Goal: Task Accomplishment & Management: Use online tool/utility

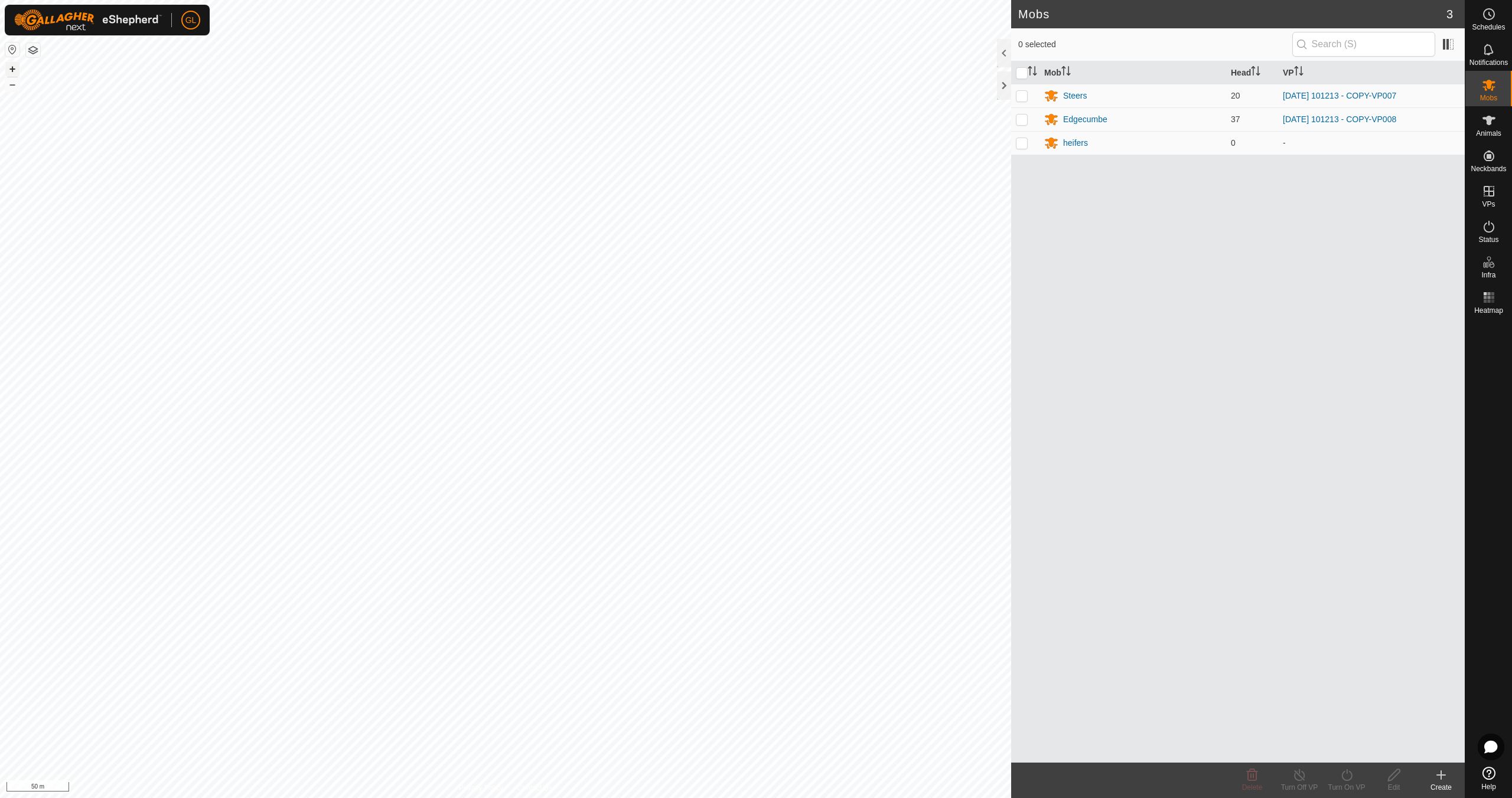
click at [14, 71] on button "+" at bounding box center [12, 69] width 14 height 14
click at [1486, 226] on icon at bounding box center [1489, 227] width 14 height 14
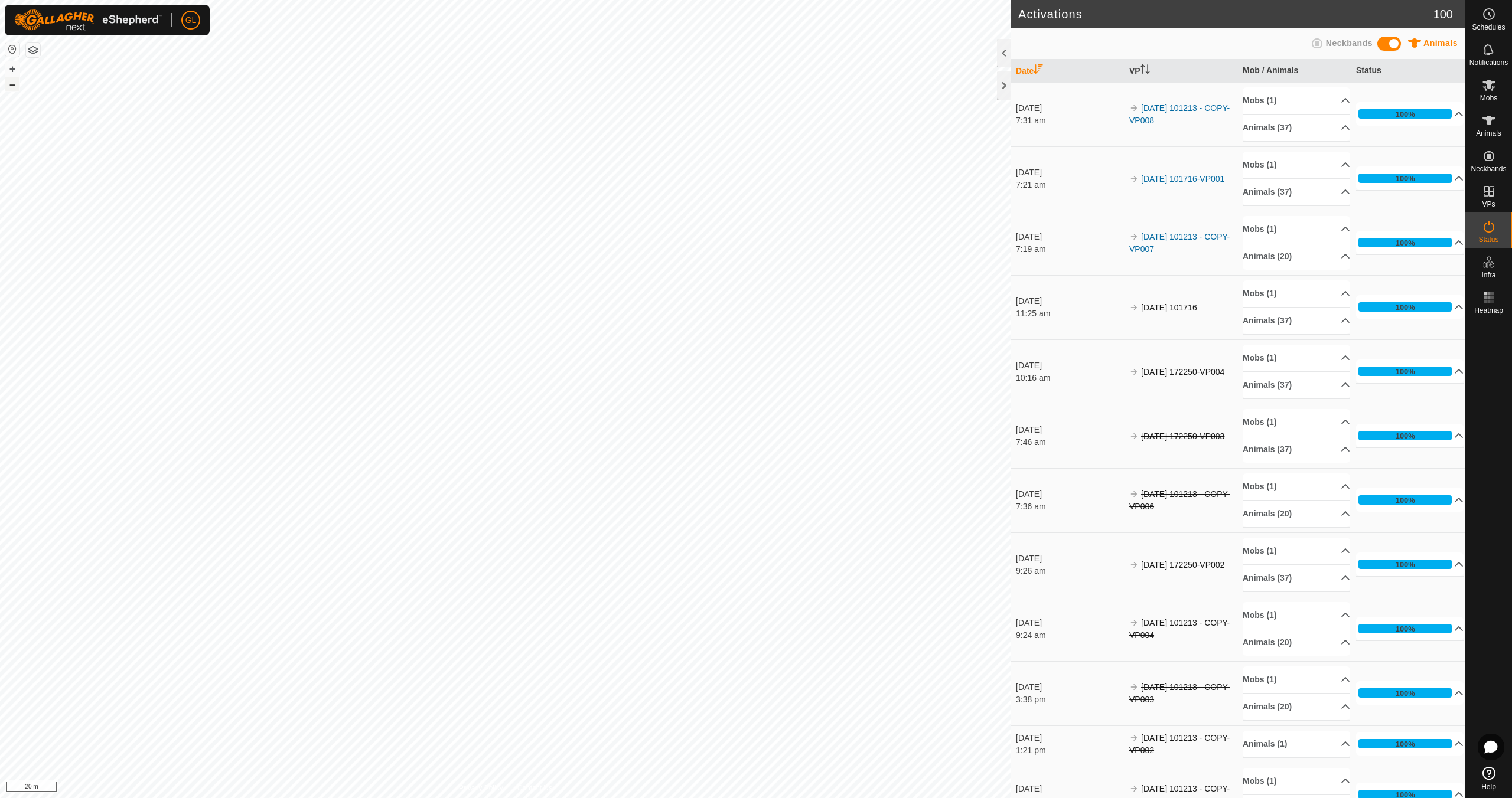
click at [16, 85] on button "–" at bounding box center [12, 85] width 14 height 14
click at [15, 85] on button "–" at bounding box center [12, 85] width 14 height 14
click at [14, 85] on button "–" at bounding box center [12, 85] width 14 height 14
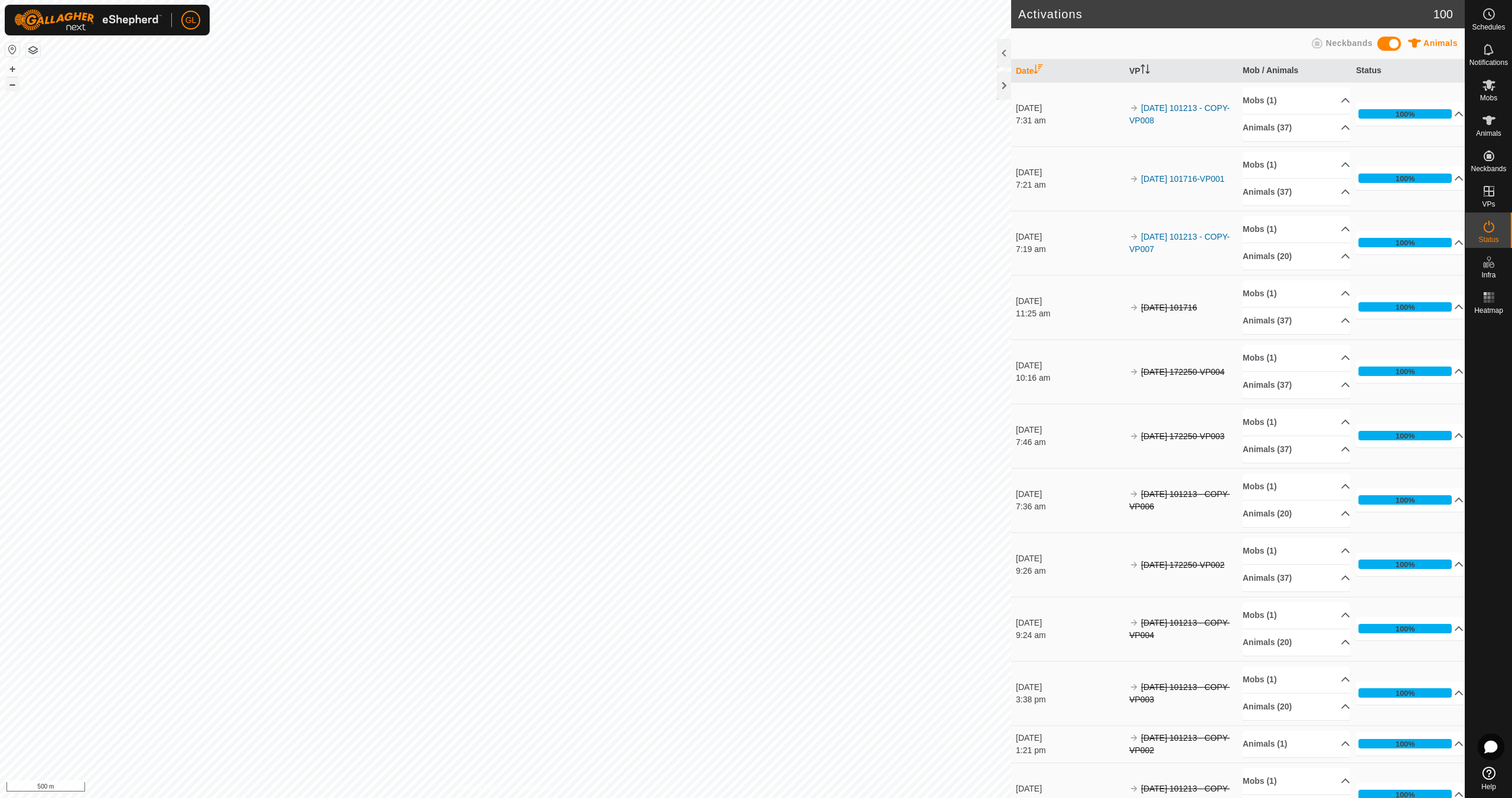
click at [14, 85] on button "–" at bounding box center [12, 85] width 14 height 14
click at [12, 70] on button "+" at bounding box center [12, 69] width 14 height 14
click at [12, 71] on button "+" at bounding box center [12, 69] width 14 height 14
click at [11, 71] on button "+" at bounding box center [12, 69] width 14 height 14
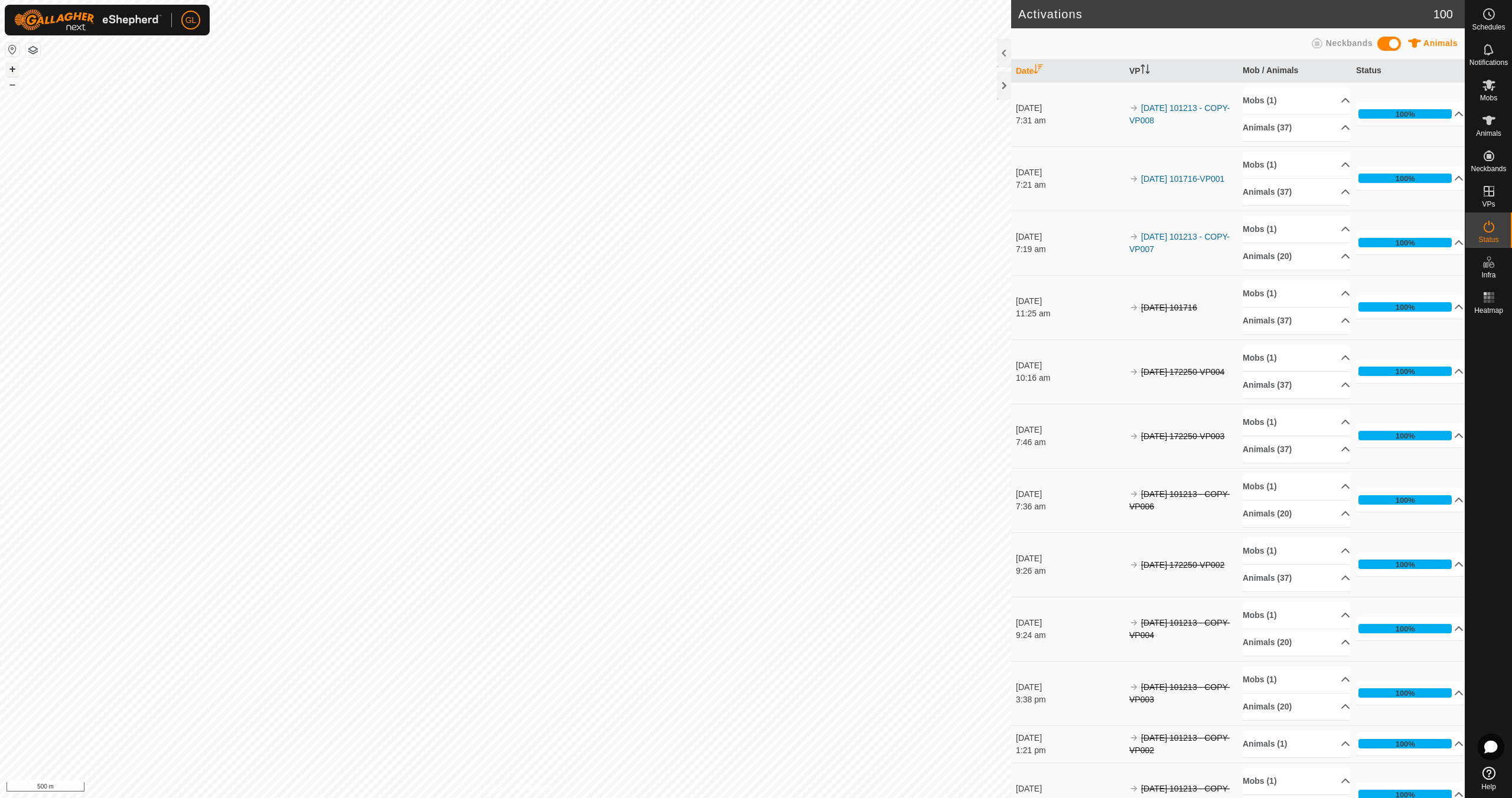
click at [10, 68] on button "+" at bounding box center [12, 69] width 14 height 14
click at [9, 68] on button "+" at bounding box center [12, 69] width 14 height 14
click at [11, 72] on button "+" at bounding box center [12, 69] width 14 height 14
click at [1490, 85] on icon at bounding box center [1489, 85] width 13 height 11
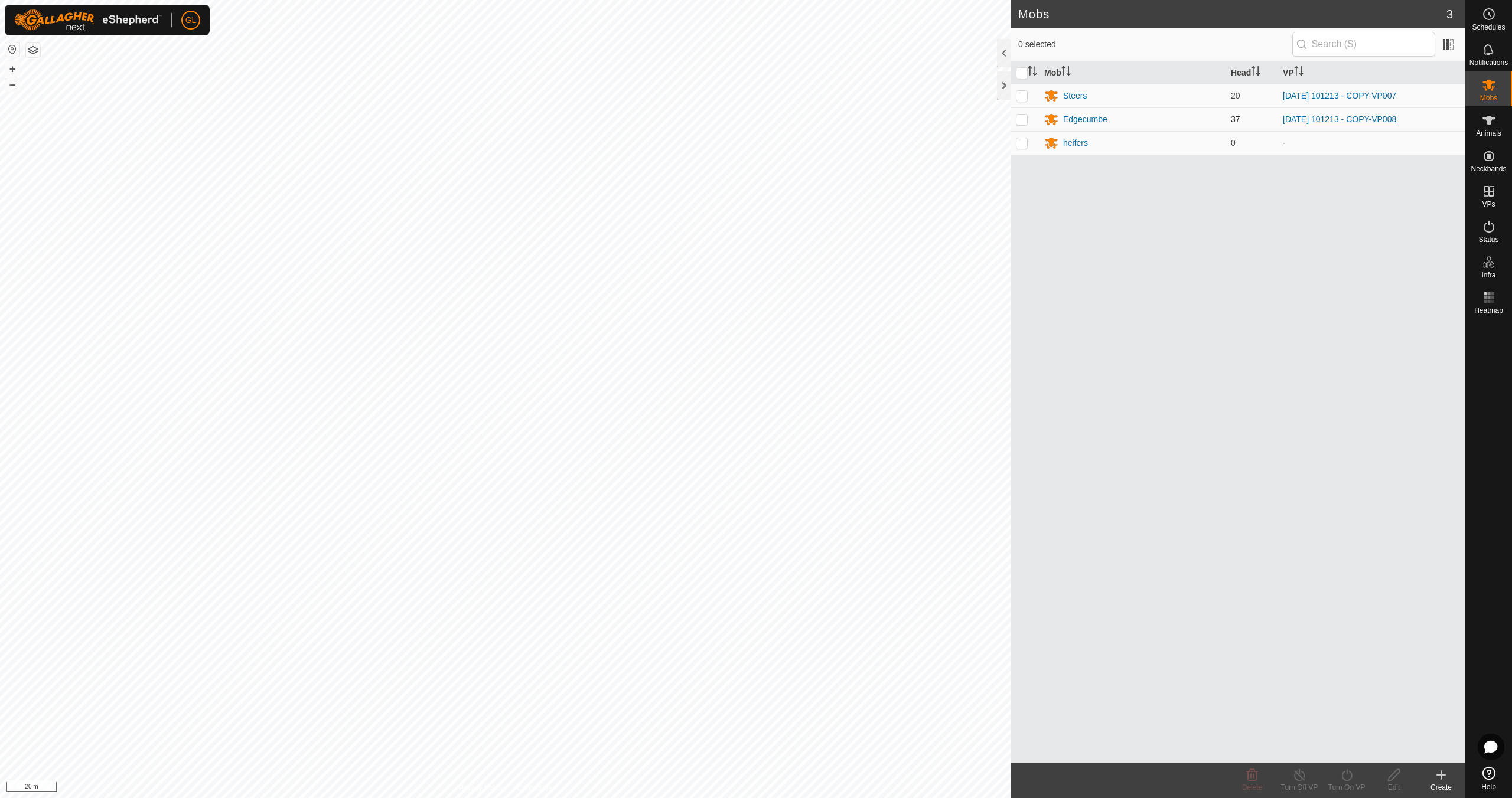
click at [1385, 119] on link "[DATE] 101213 - COPY-VP008" at bounding box center [1339, 119] width 114 height 9
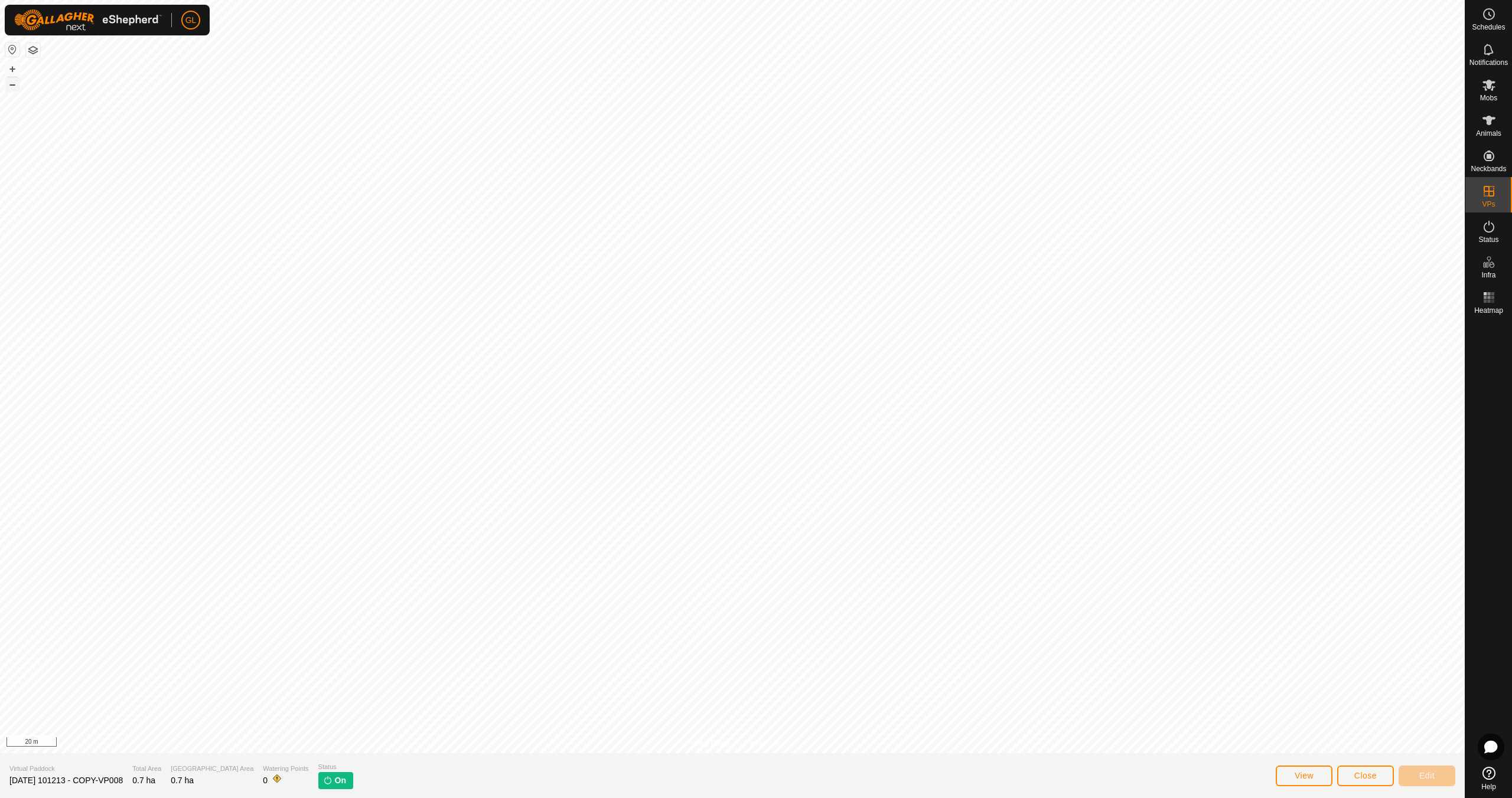
click at [12, 84] on button "–" at bounding box center [12, 85] width 14 height 14
click at [12, 84] on button "–" at bounding box center [12, 85] width 14 height 14
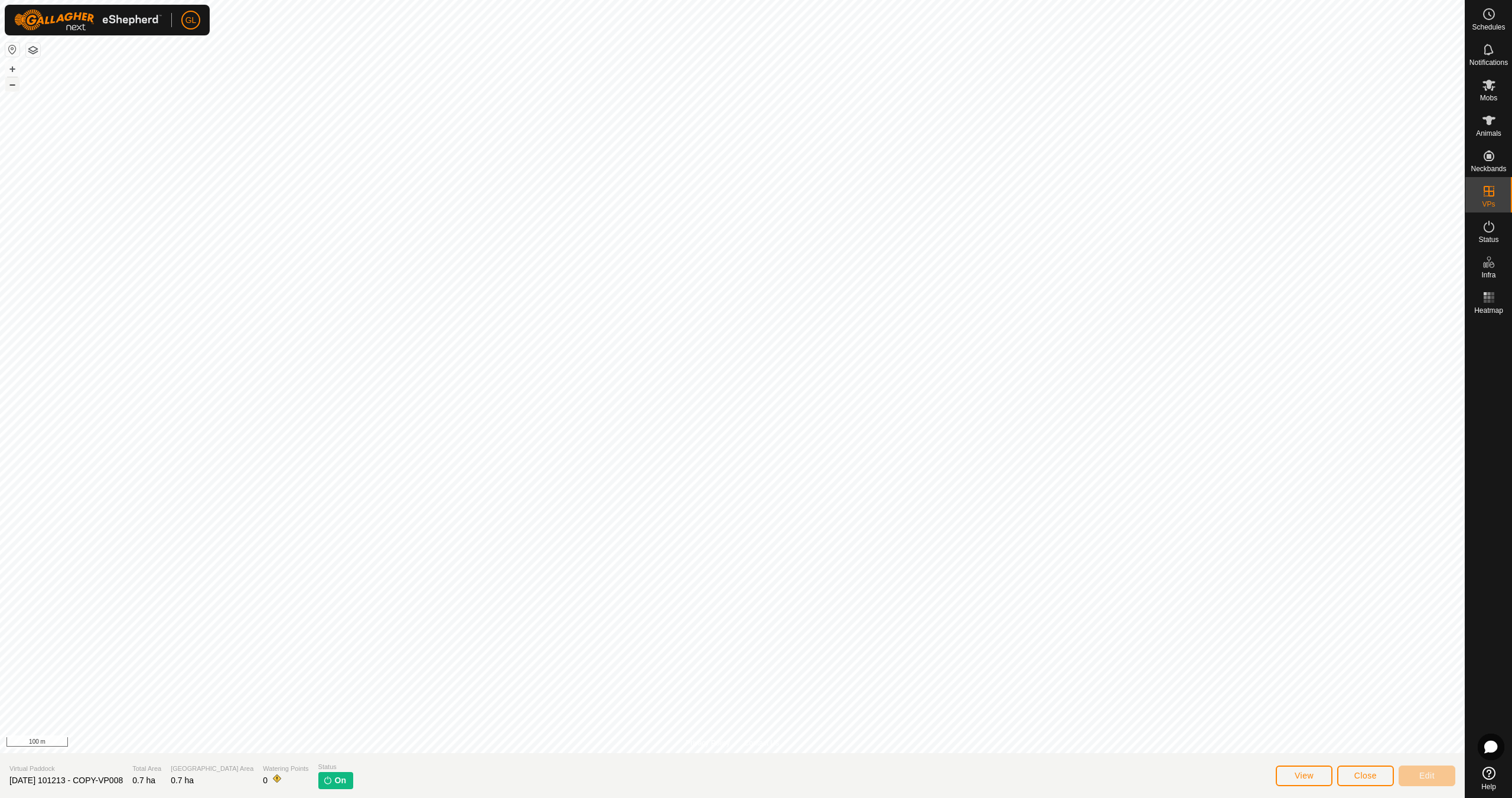
click at [11, 84] on button "–" at bounding box center [12, 85] width 14 height 14
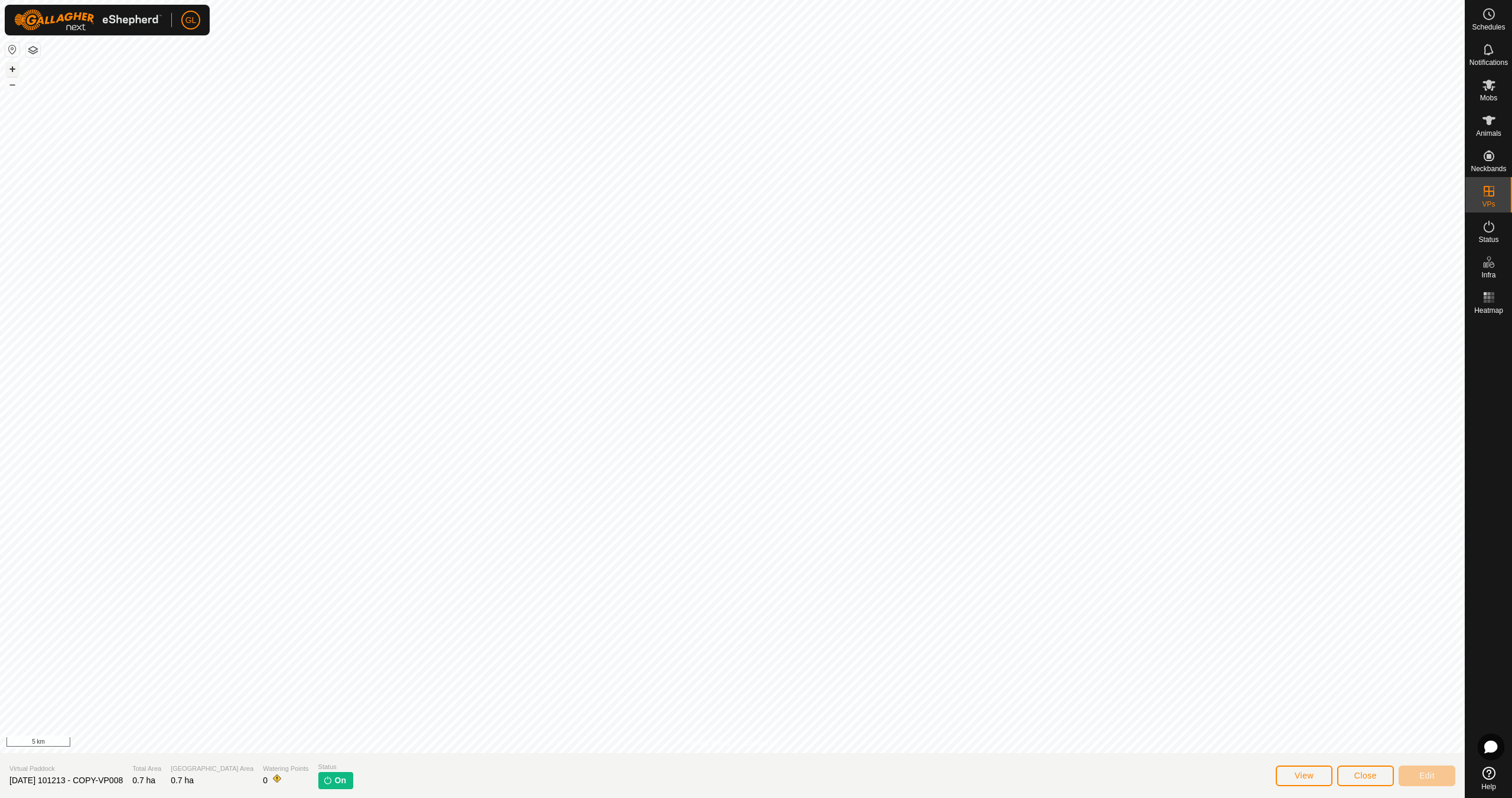
click at [16, 67] on button "+" at bounding box center [12, 69] width 14 height 14
click at [16, 67] on button "+" at bounding box center [12, 69] width 14 height 14
click at [11, 65] on button "+" at bounding box center [12, 69] width 14 height 14
click at [11, 66] on button "+" at bounding box center [12, 69] width 14 height 14
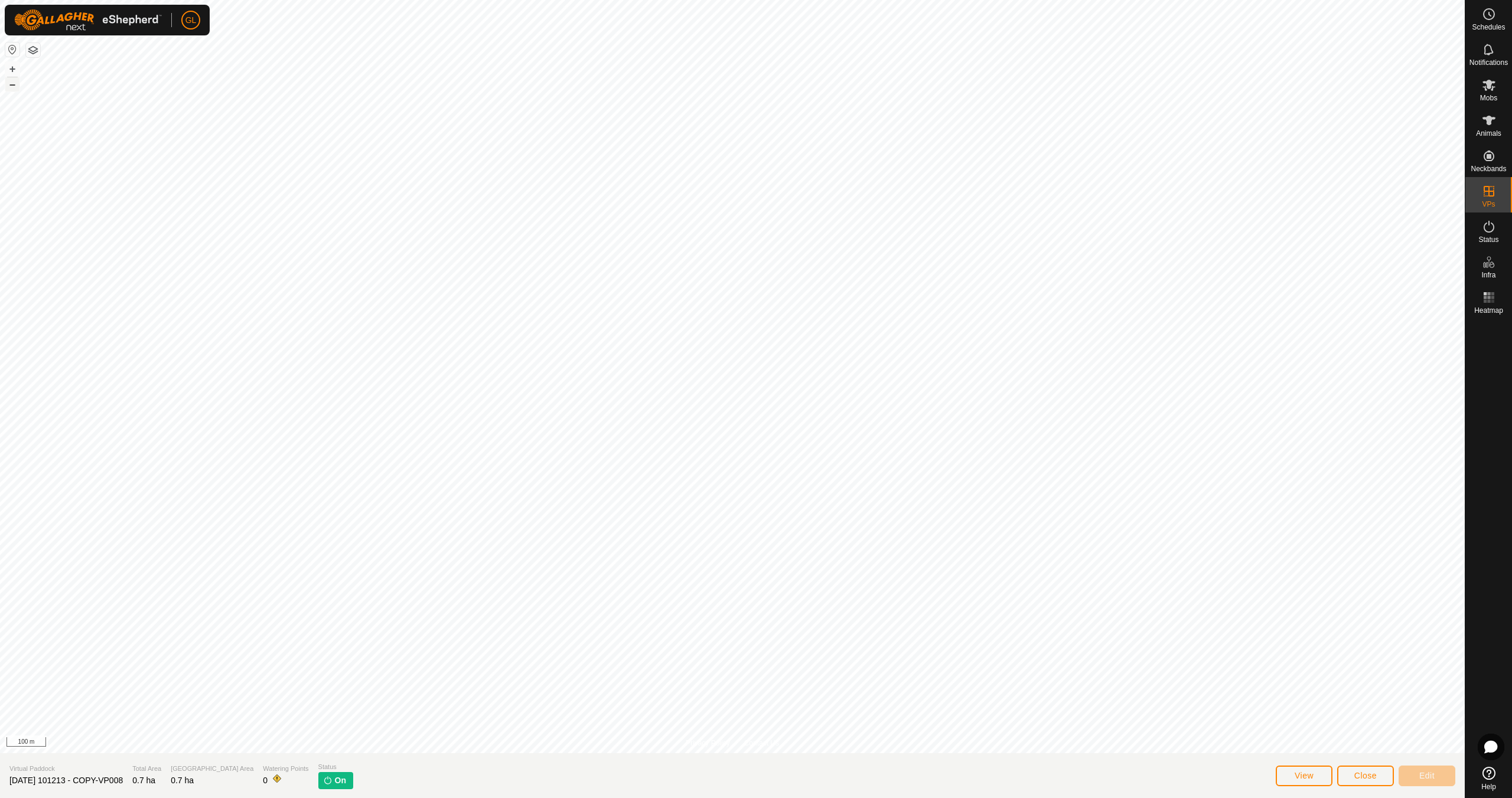
click at [12, 85] on button "–" at bounding box center [12, 85] width 14 height 14
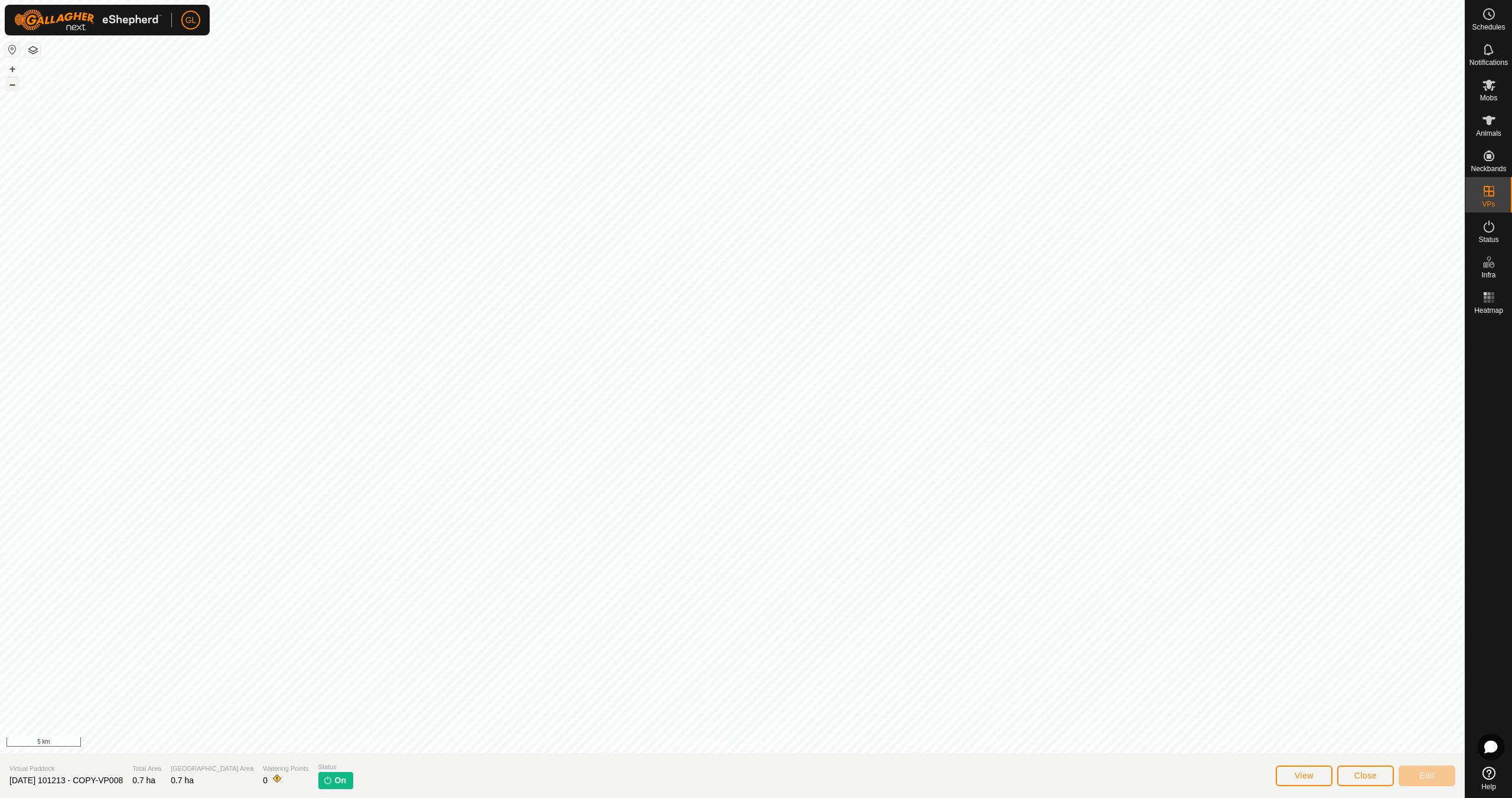
click at [12, 85] on button "–" at bounding box center [12, 85] width 14 height 14
click at [11, 68] on button "+" at bounding box center [12, 69] width 14 height 14
click at [11, 68] on button "+" at bounding box center [12, 69] width 14 height 14
click at [10, 67] on button "+" at bounding box center [12, 69] width 14 height 14
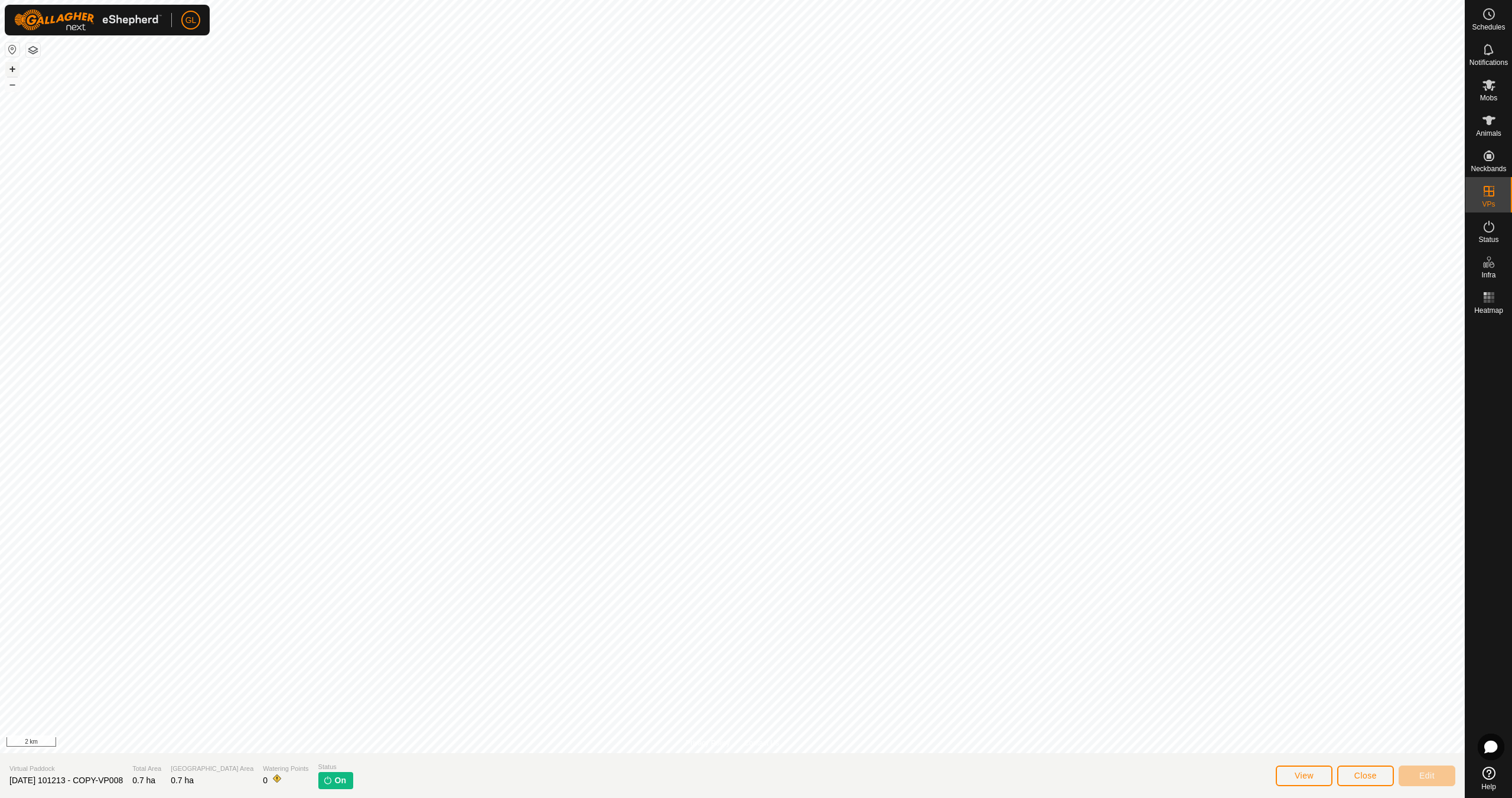
click at [10, 67] on button "+" at bounding box center [12, 69] width 14 height 14
click at [12, 70] on button "+" at bounding box center [12, 69] width 14 height 14
click at [12, 69] on button "+" at bounding box center [12, 69] width 14 height 14
click at [1490, 91] on icon at bounding box center [1489, 85] width 14 height 14
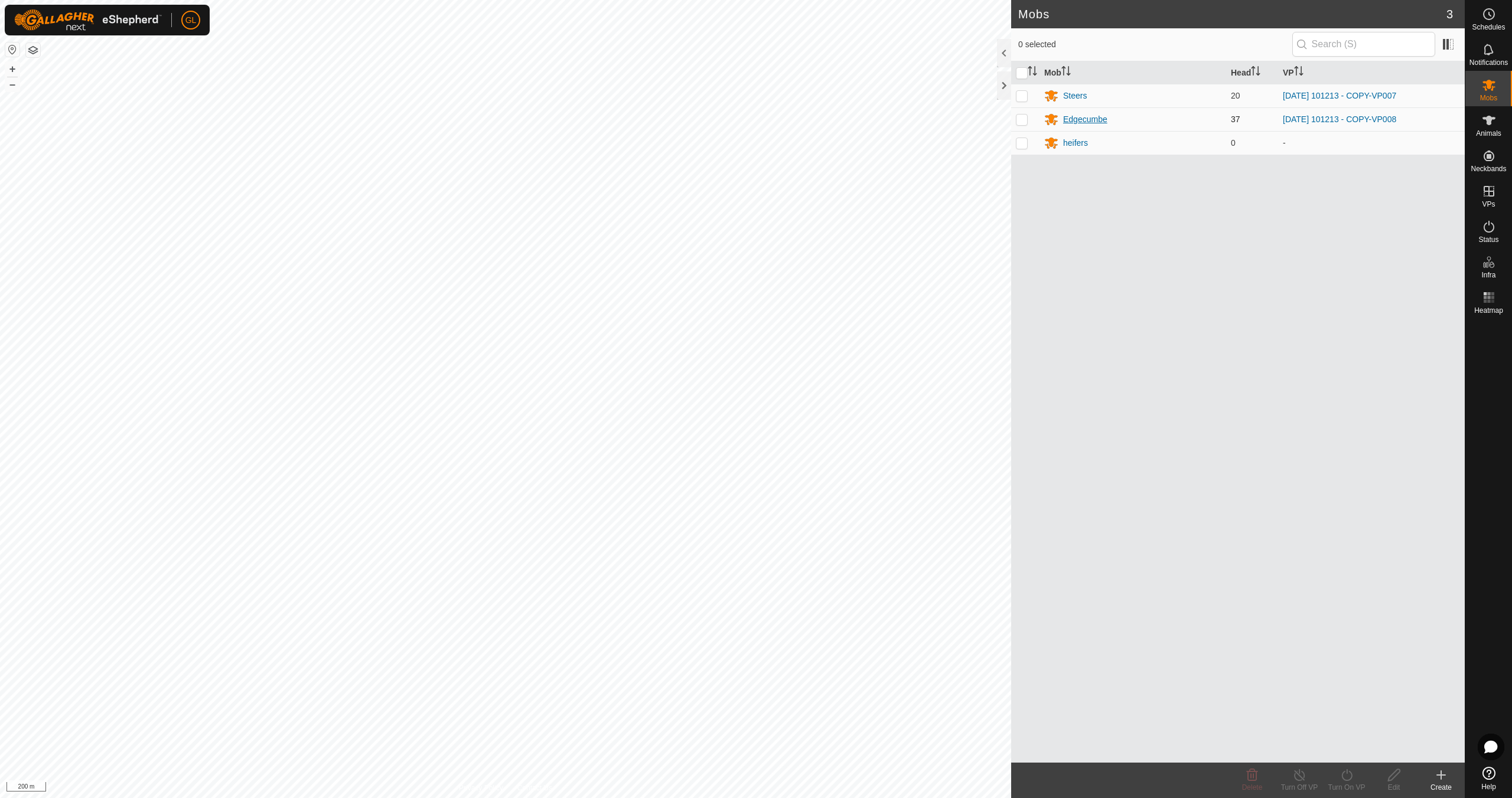
click at [1085, 120] on div "Edgecumbe" at bounding box center [1085, 120] width 44 height 12
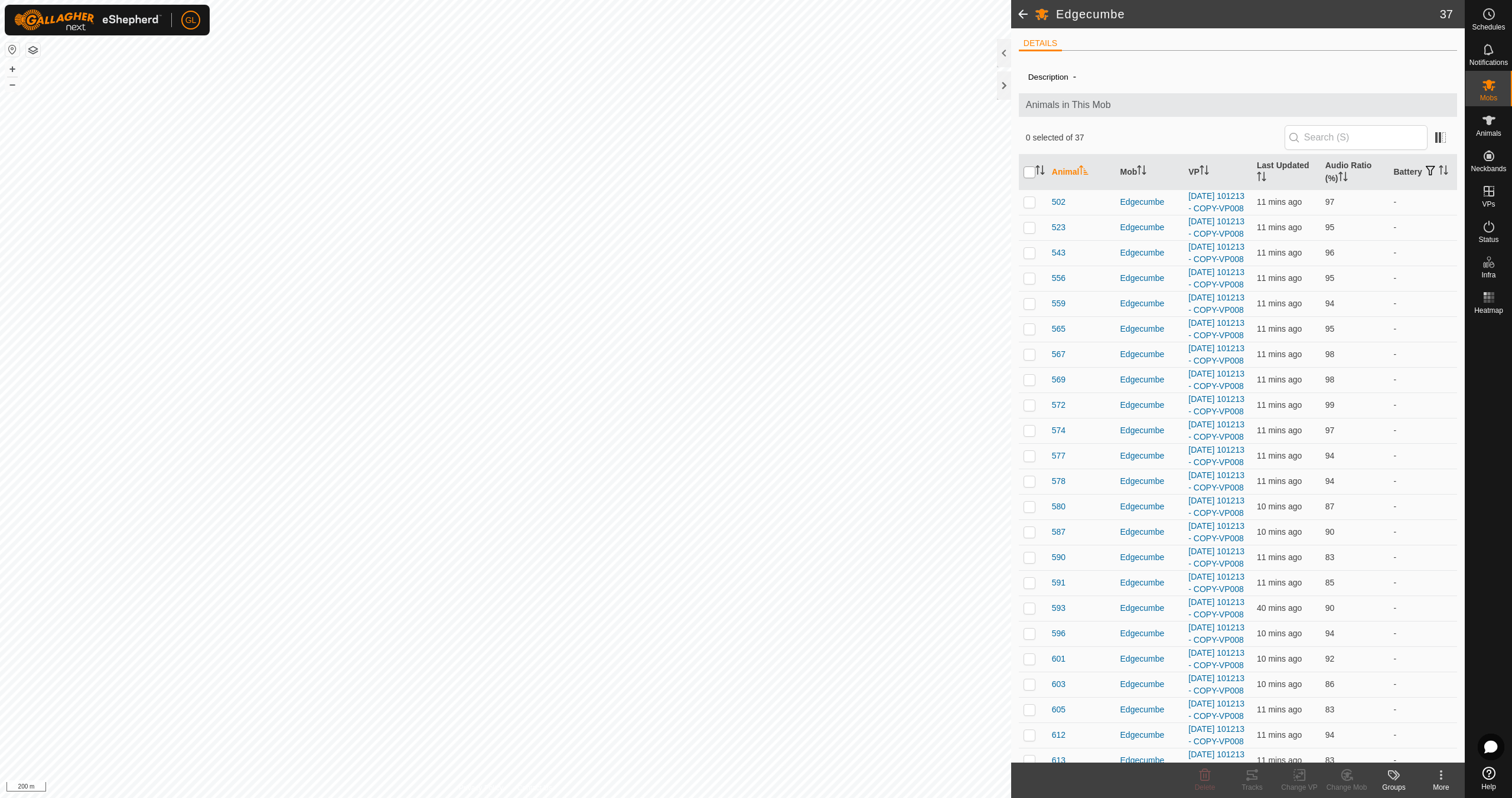
click at [1032, 172] on input "checkbox" at bounding box center [1030, 172] width 12 height 12
checkbox input "true"
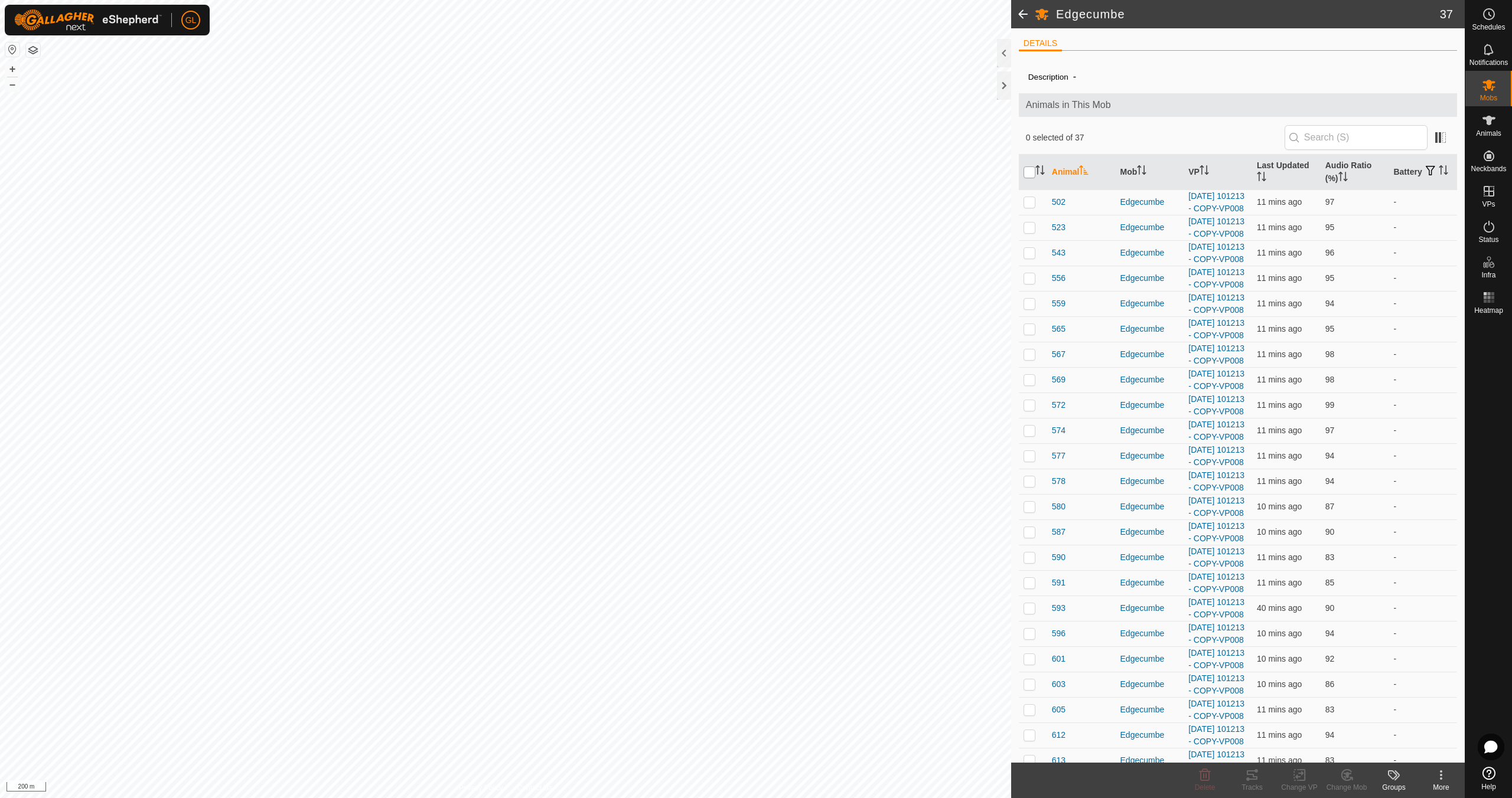
checkbox input "true"
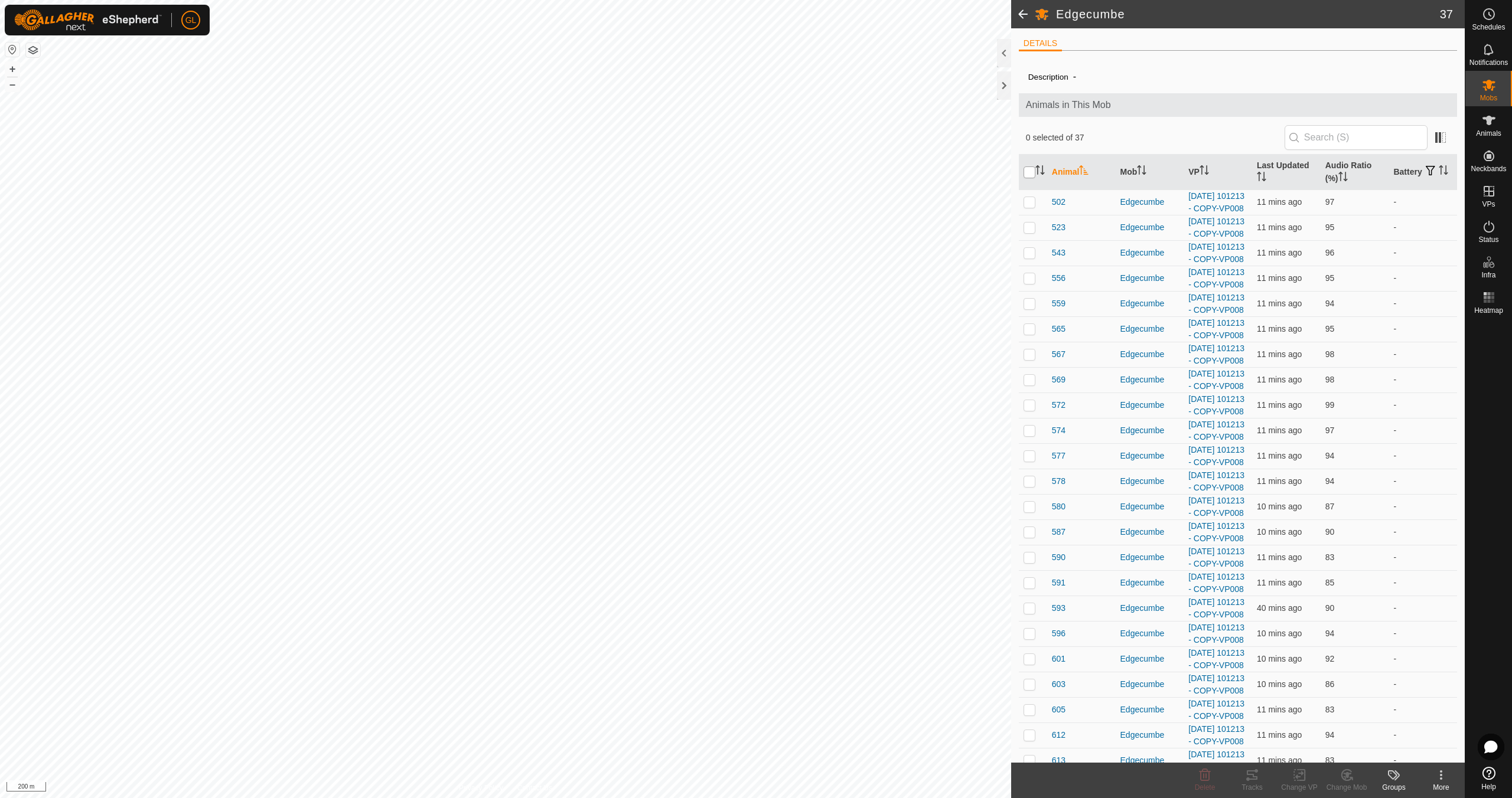
checkbox input "true"
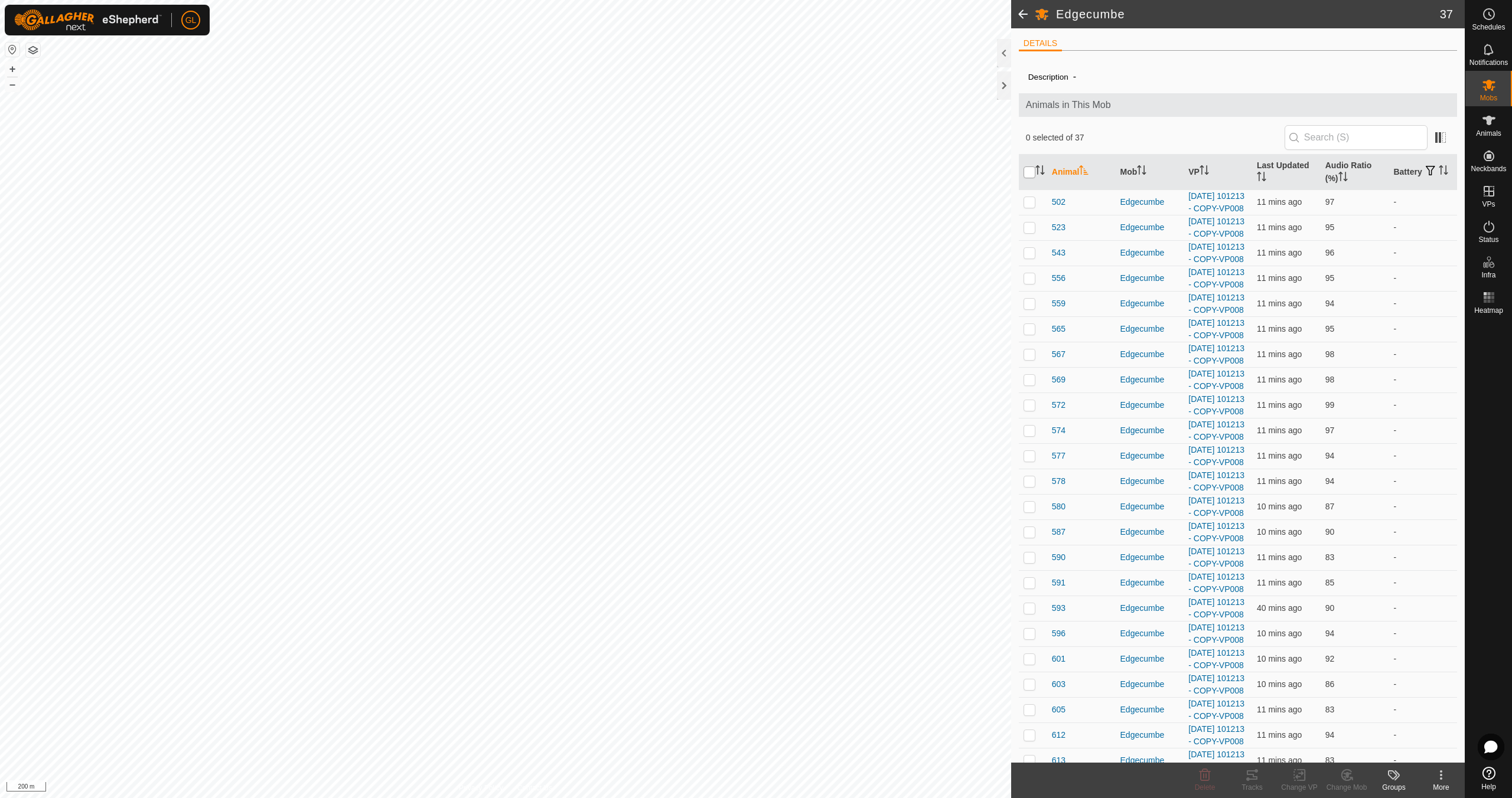
checkbox input "true"
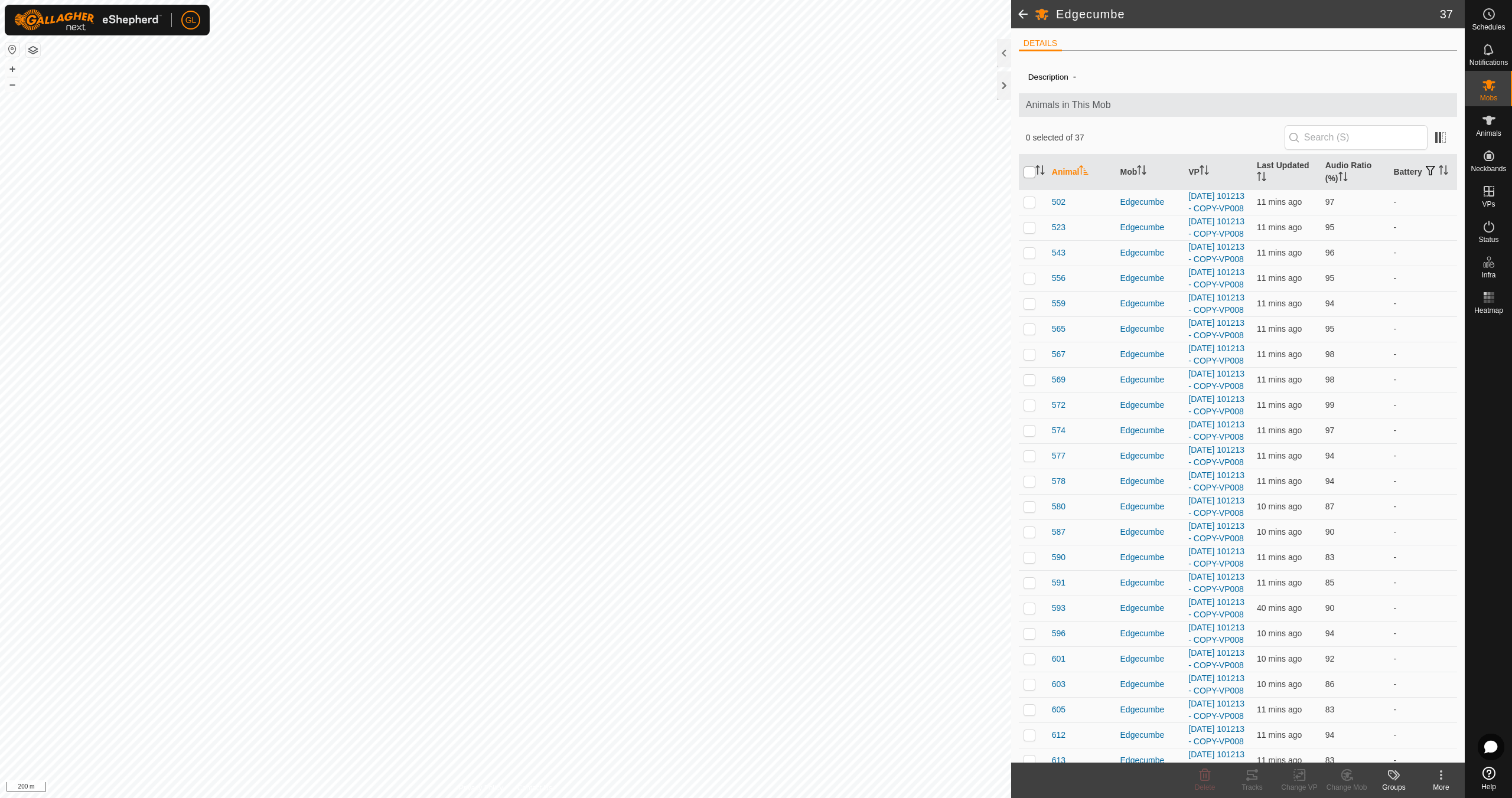
checkbox input "true"
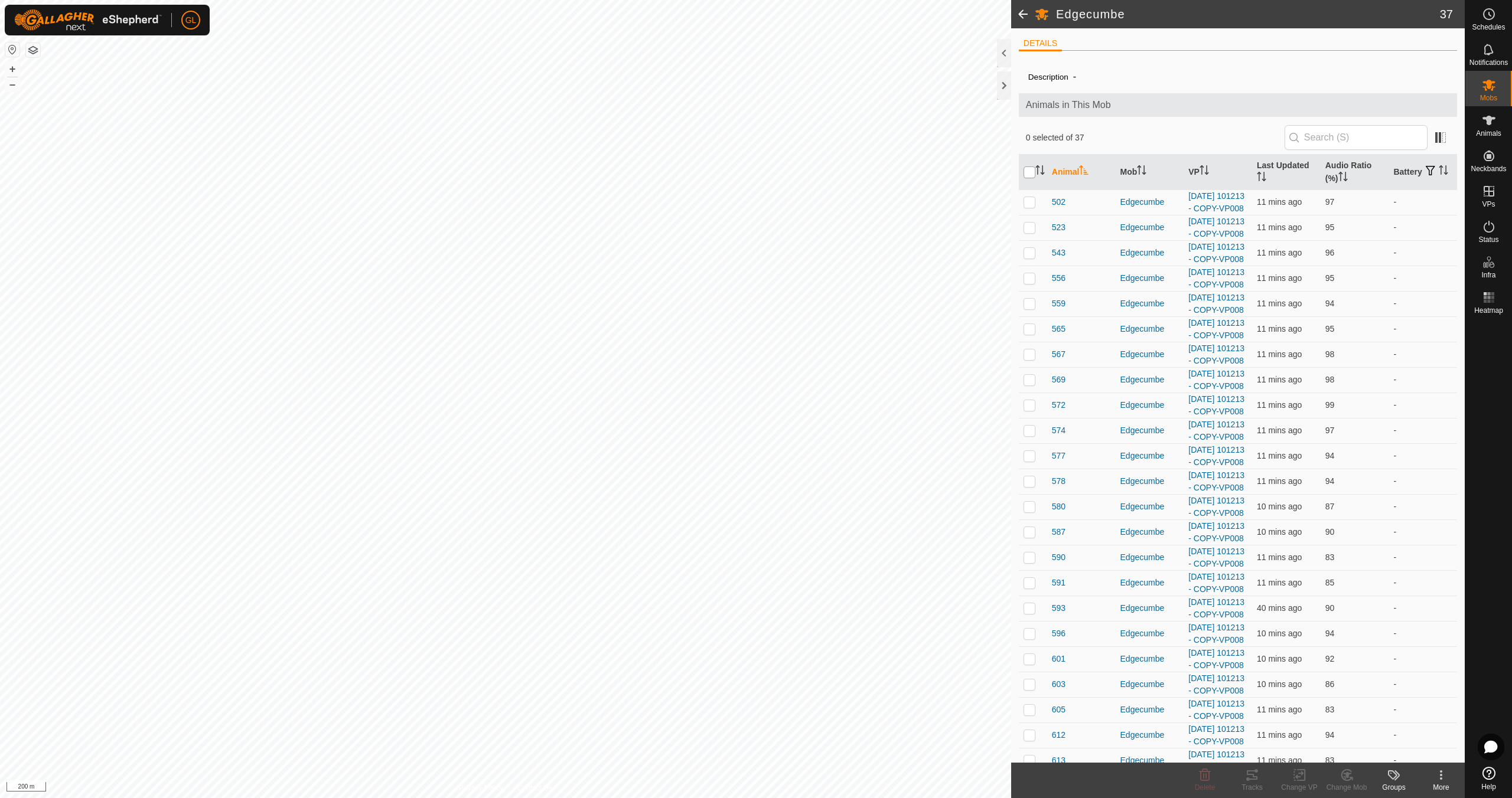
checkbox input "true"
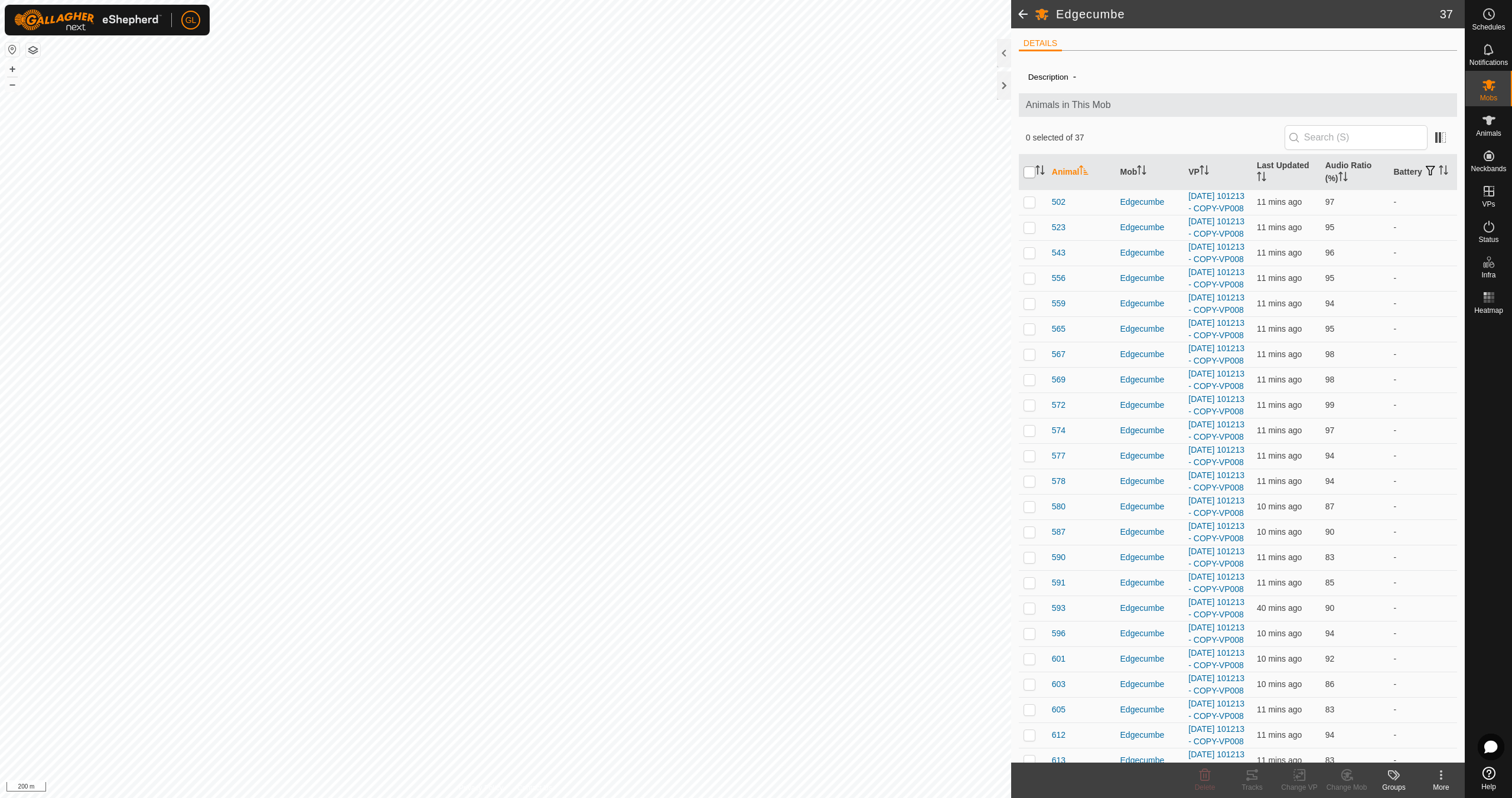
checkbox input "true"
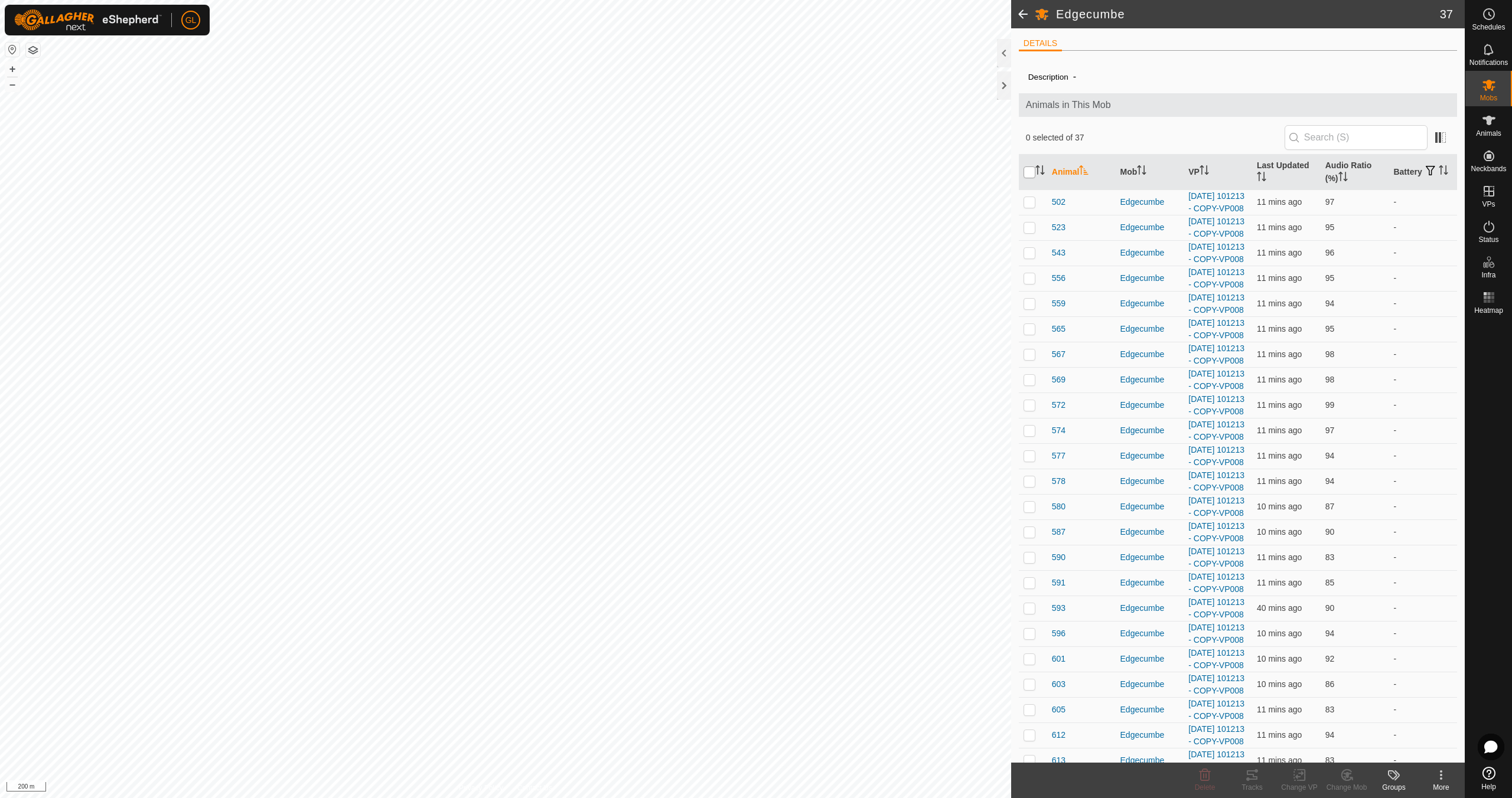
checkbox input "true"
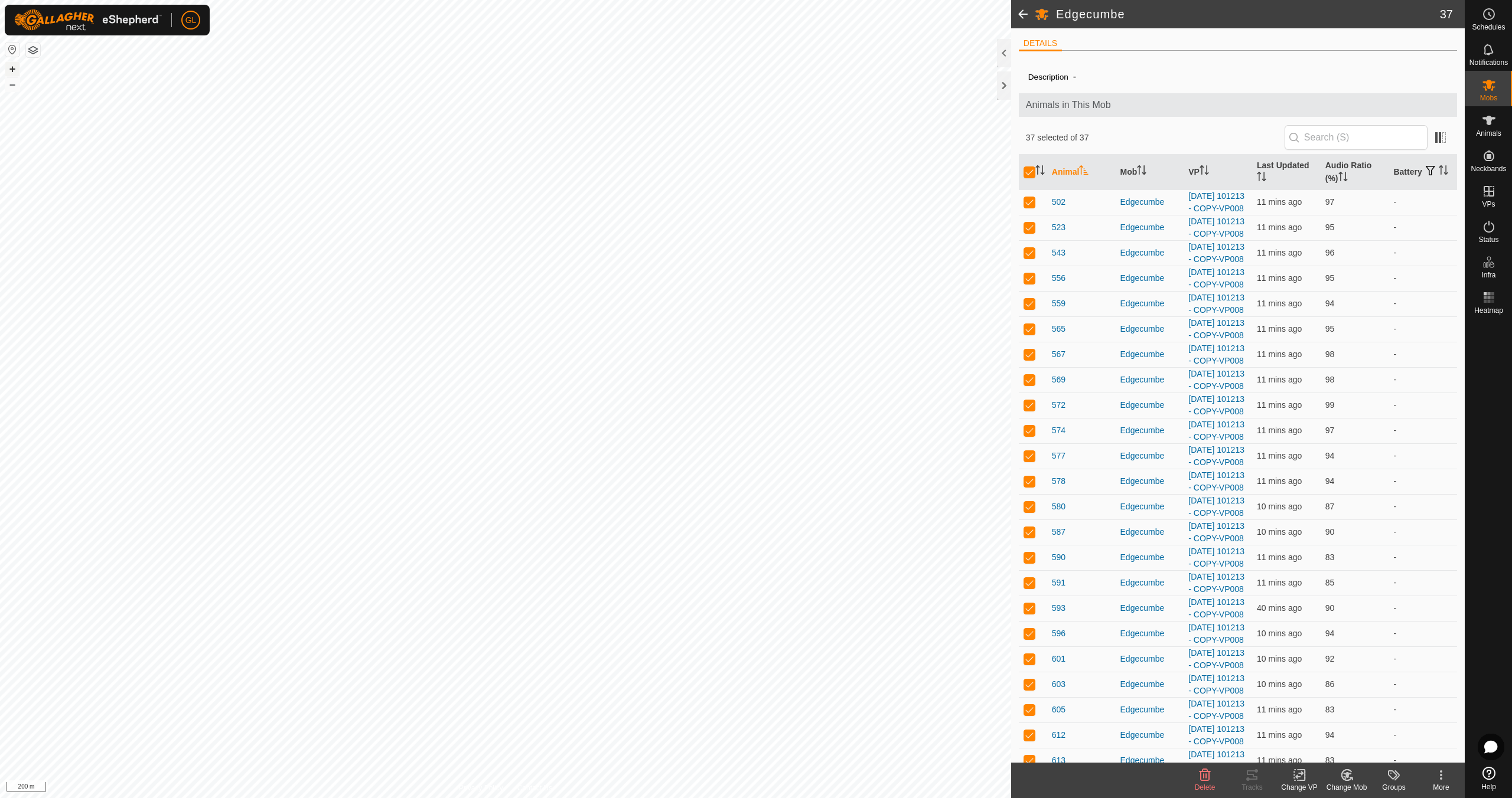
click at [10, 69] on button "+" at bounding box center [12, 69] width 14 height 14
click at [11, 66] on button "+" at bounding box center [12, 69] width 14 height 14
click at [1302, 779] on icon at bounding box center [1299, 775] width 14 height 14
click at [1319, 724] on link "Choose VP..." at bounding box center [1335, 724] width 117 height 24
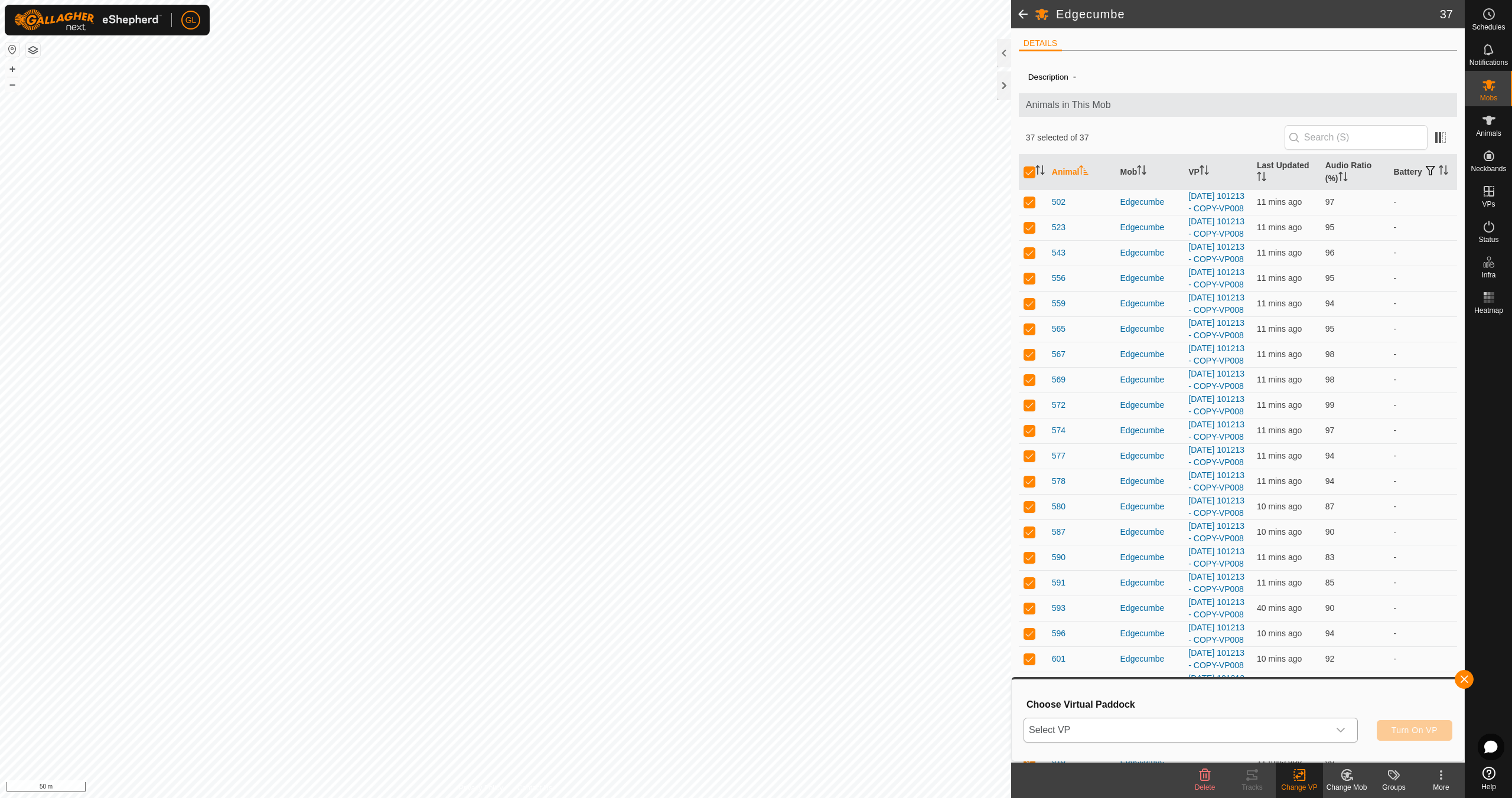
click at [1342, 728] on icon "dropdown trigger" at bounding box center [1340, 730] width 9 height 9
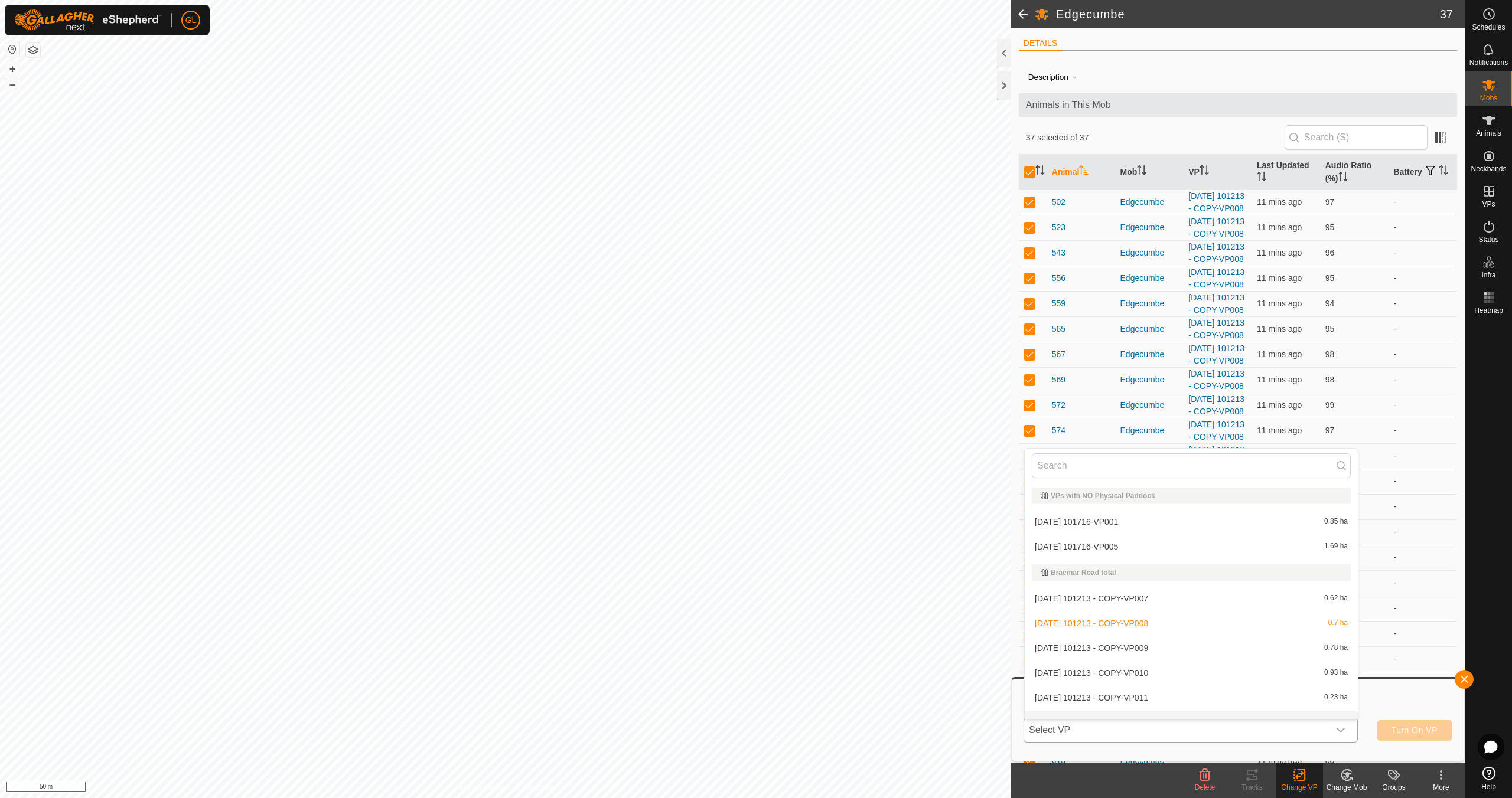
scroll to position [15, 0]
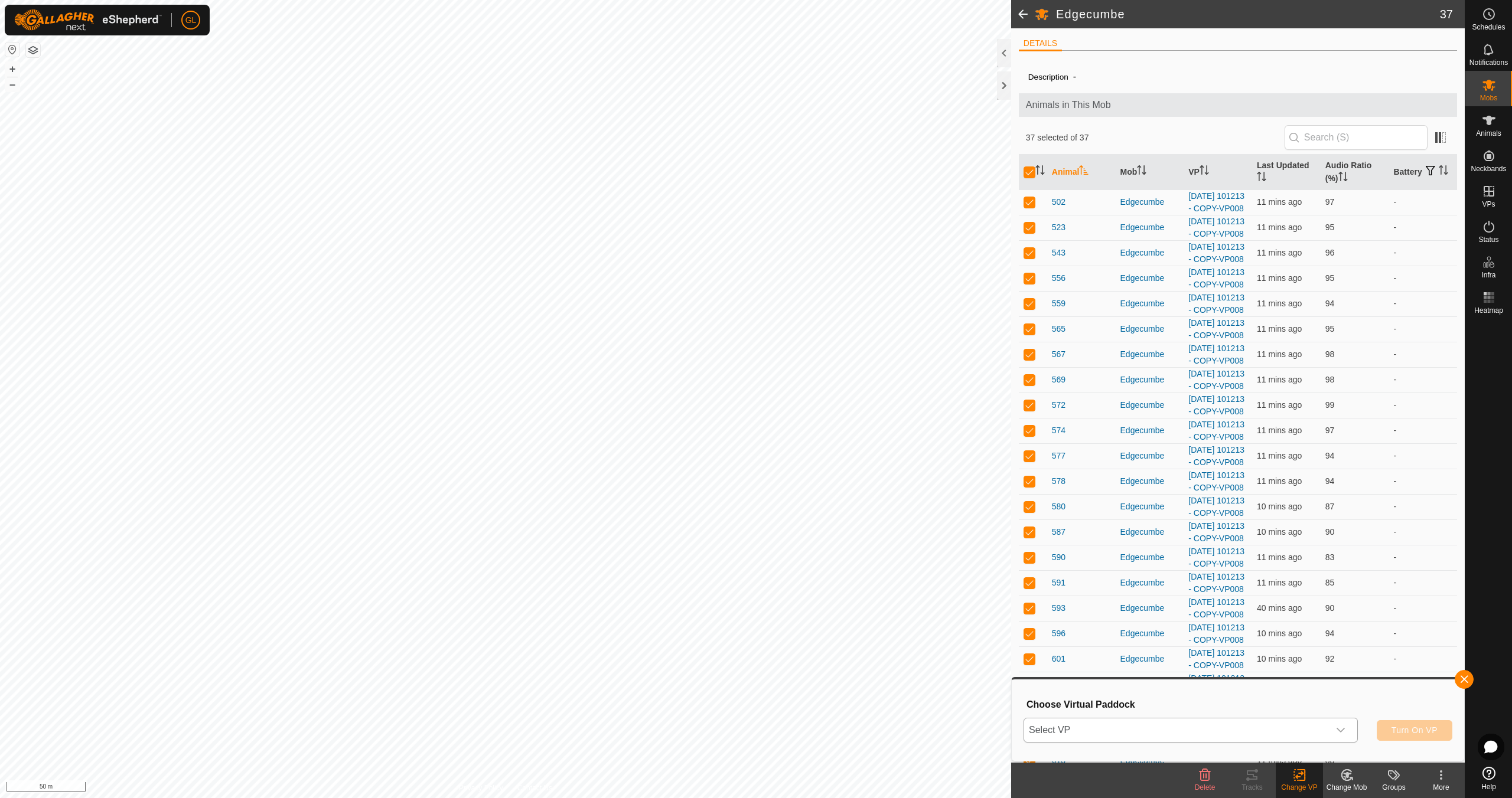
click at [1339, 729] on icon "dropdown trigger" at bounding box center [1340, 730] width 9 height 9
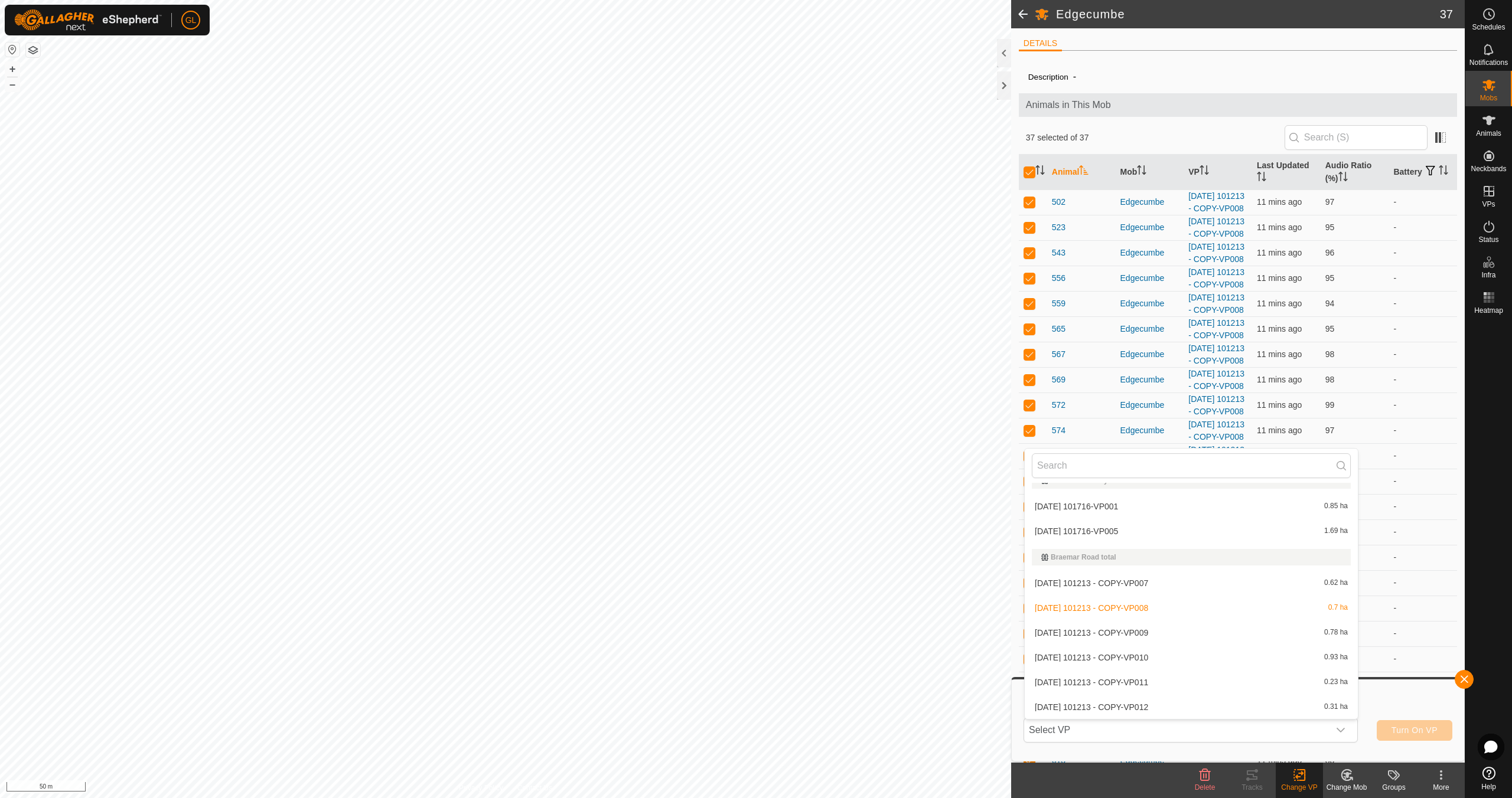
click at [1184, 531] on li "[DATE] 101716-VP005 1.69 ha" at bounding box center [1191, 531] width 333 height 24
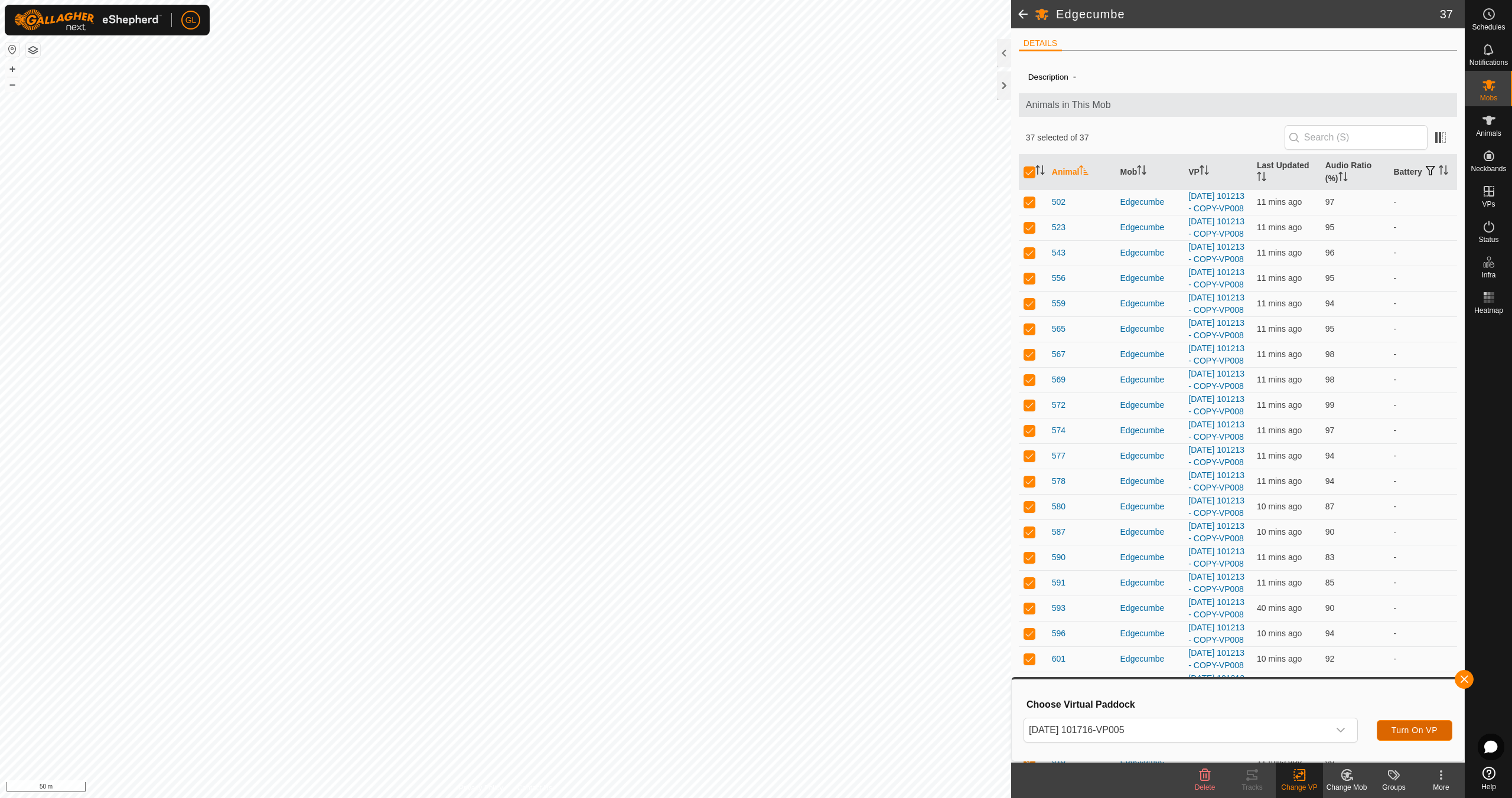
click at [1408, 733] on span "Turn On VP" at bounding box center [1414, 730] width 46 height 9
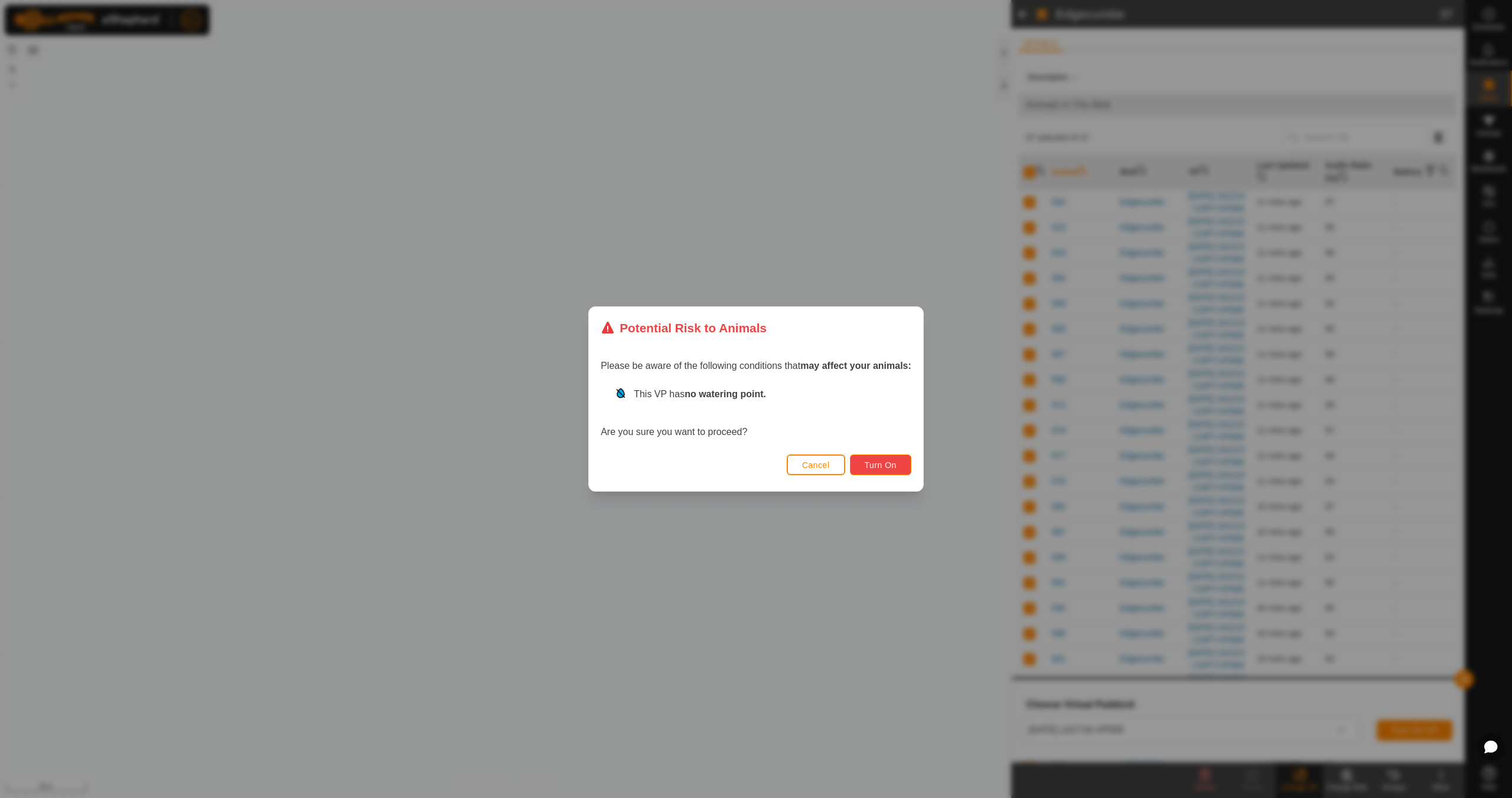
click at [869, 463] on span "Turn On" at bounding box center [881, 465] width 32 height 9
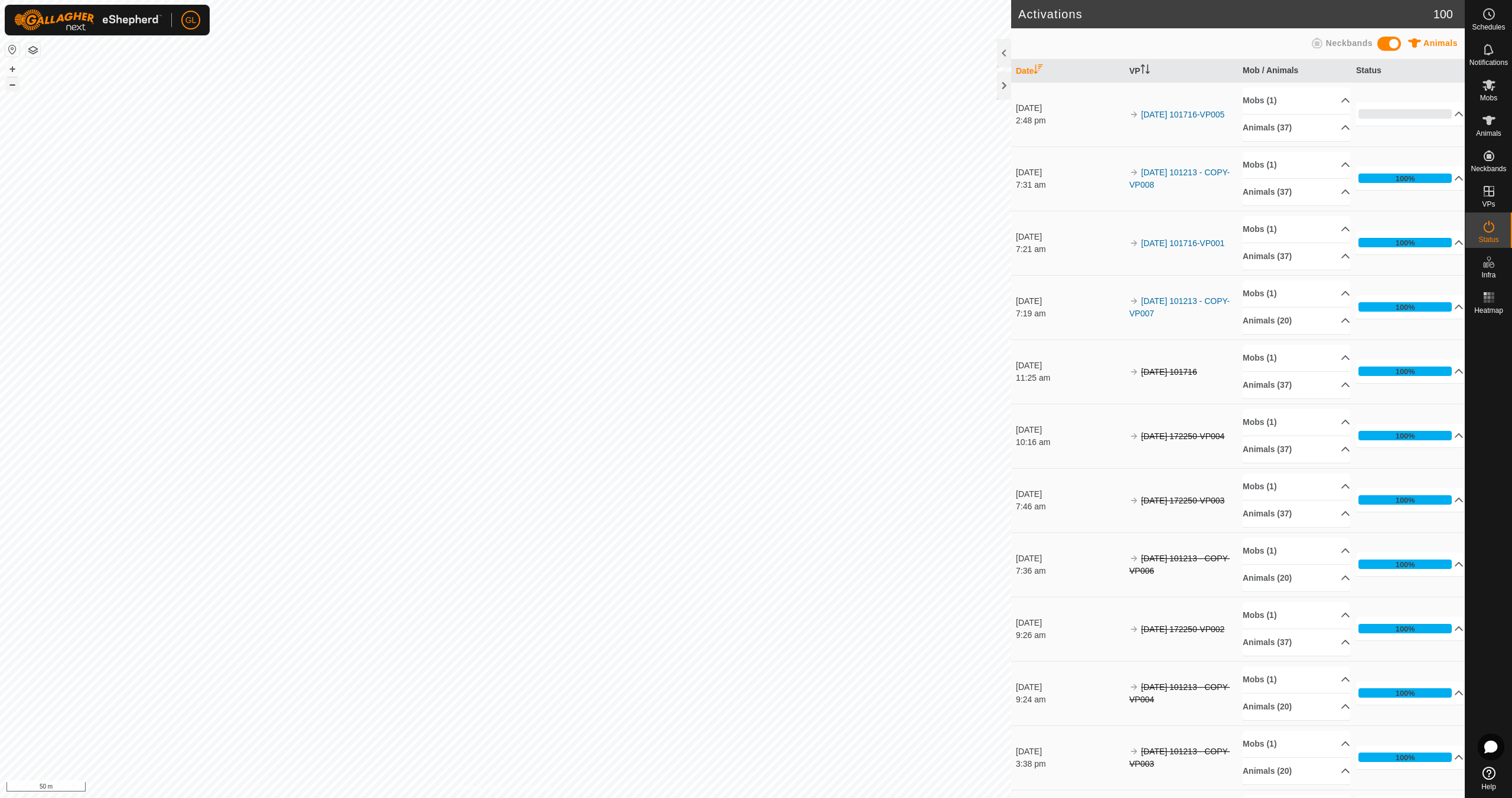
click at [9, 85] on button "–" at bounding box center [12, 85] width 14 height 14
click at [1491, 87] on icon at bounding box center [1489, 85] width 14 height 14
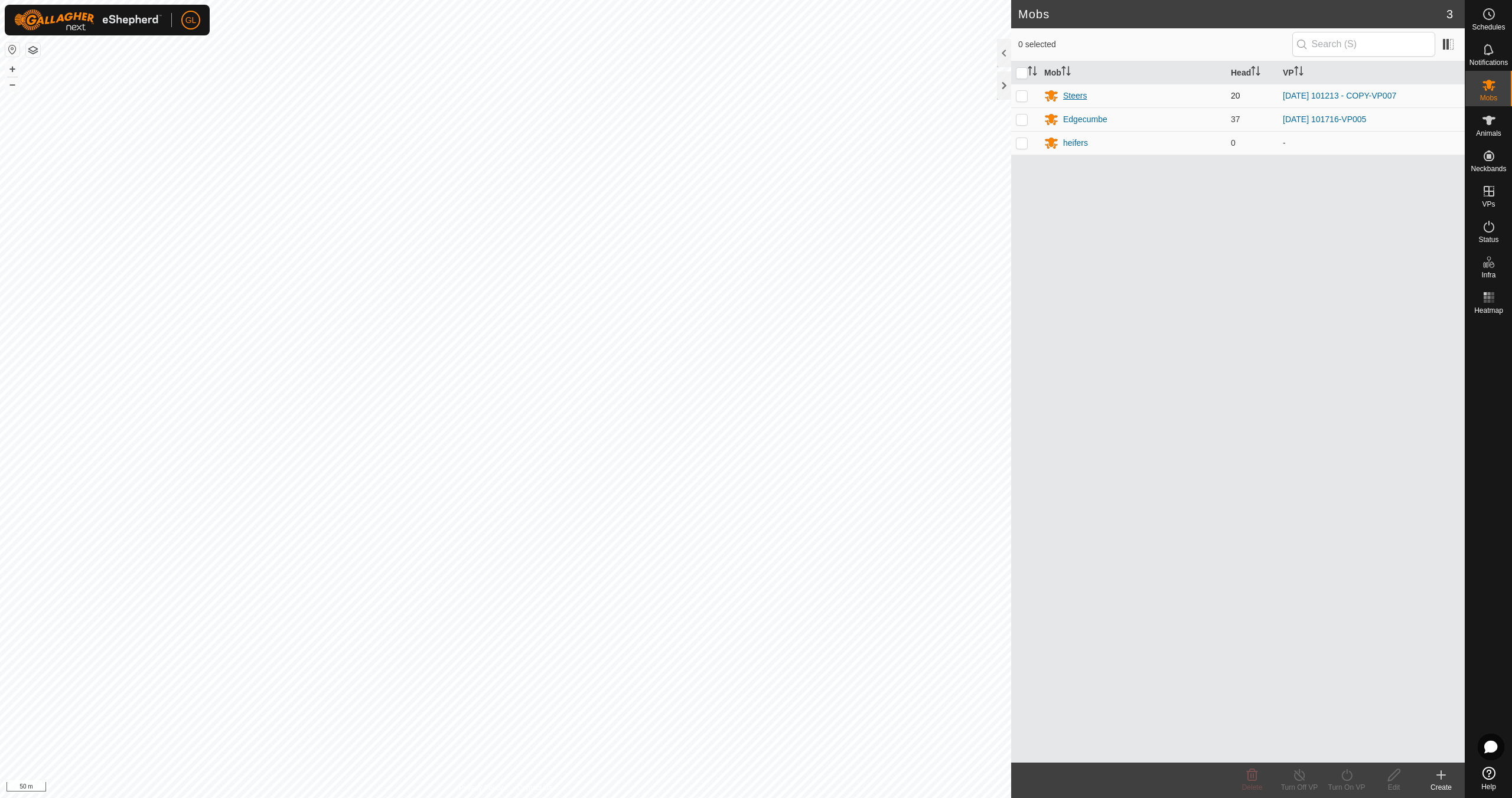
click at [1077, 95] on div "Steers" at bounding box center [1075, 96] width 24 height 12
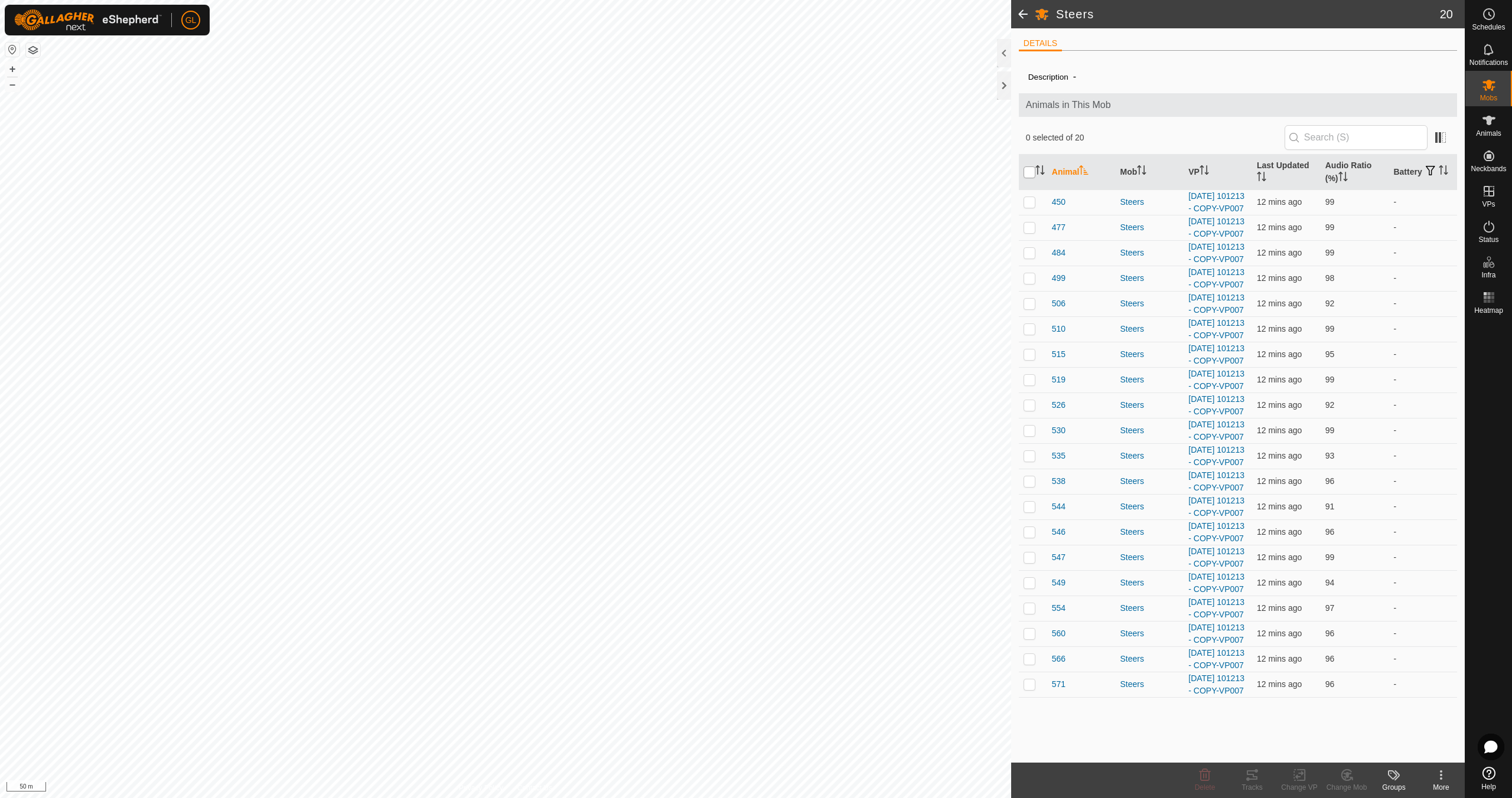
click at [1030, 172] on input "checkbox" at bounding box center [1030, 172] width 12 height 12
checkbox input "true"
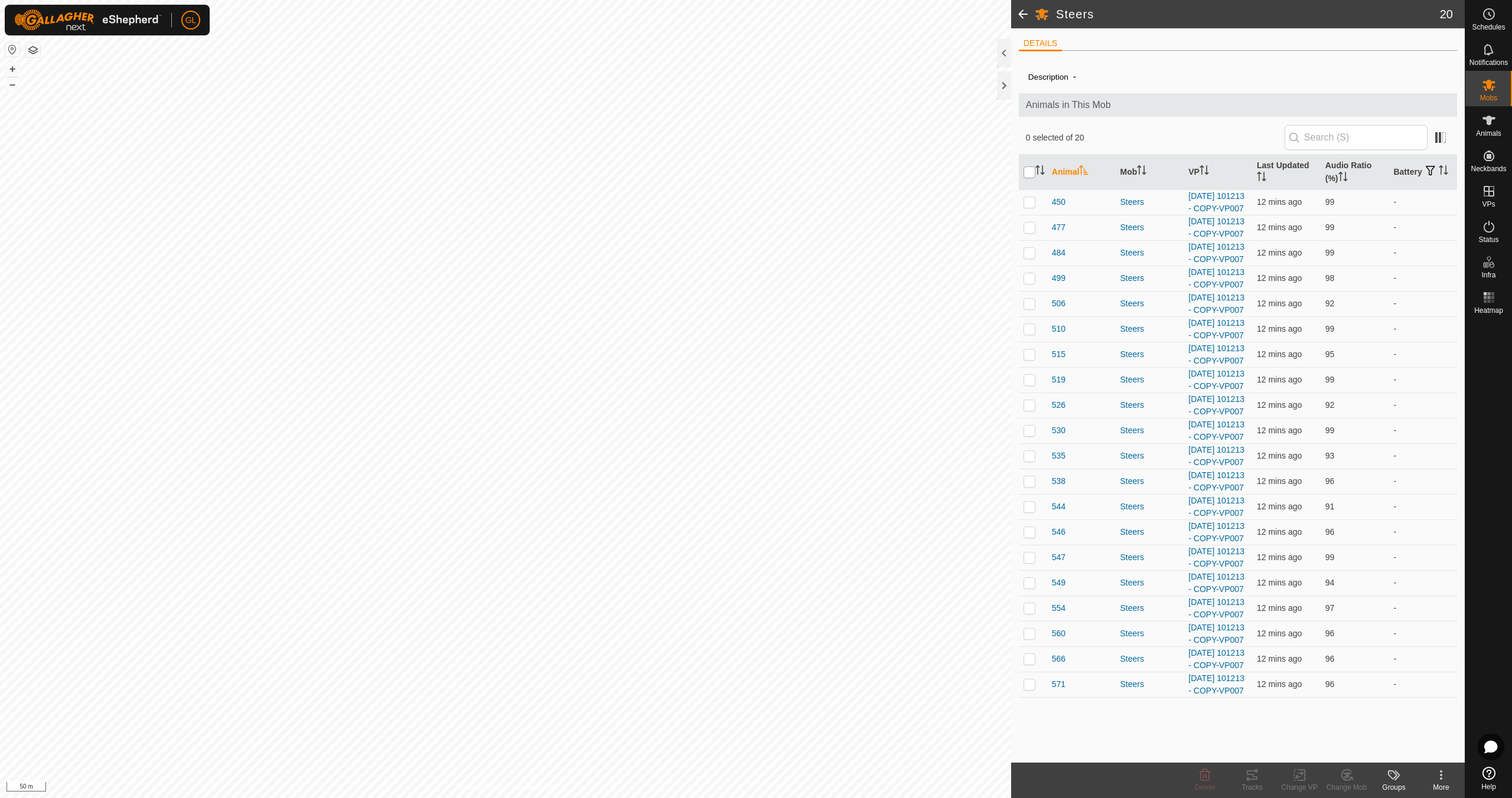
checkbox input "true"
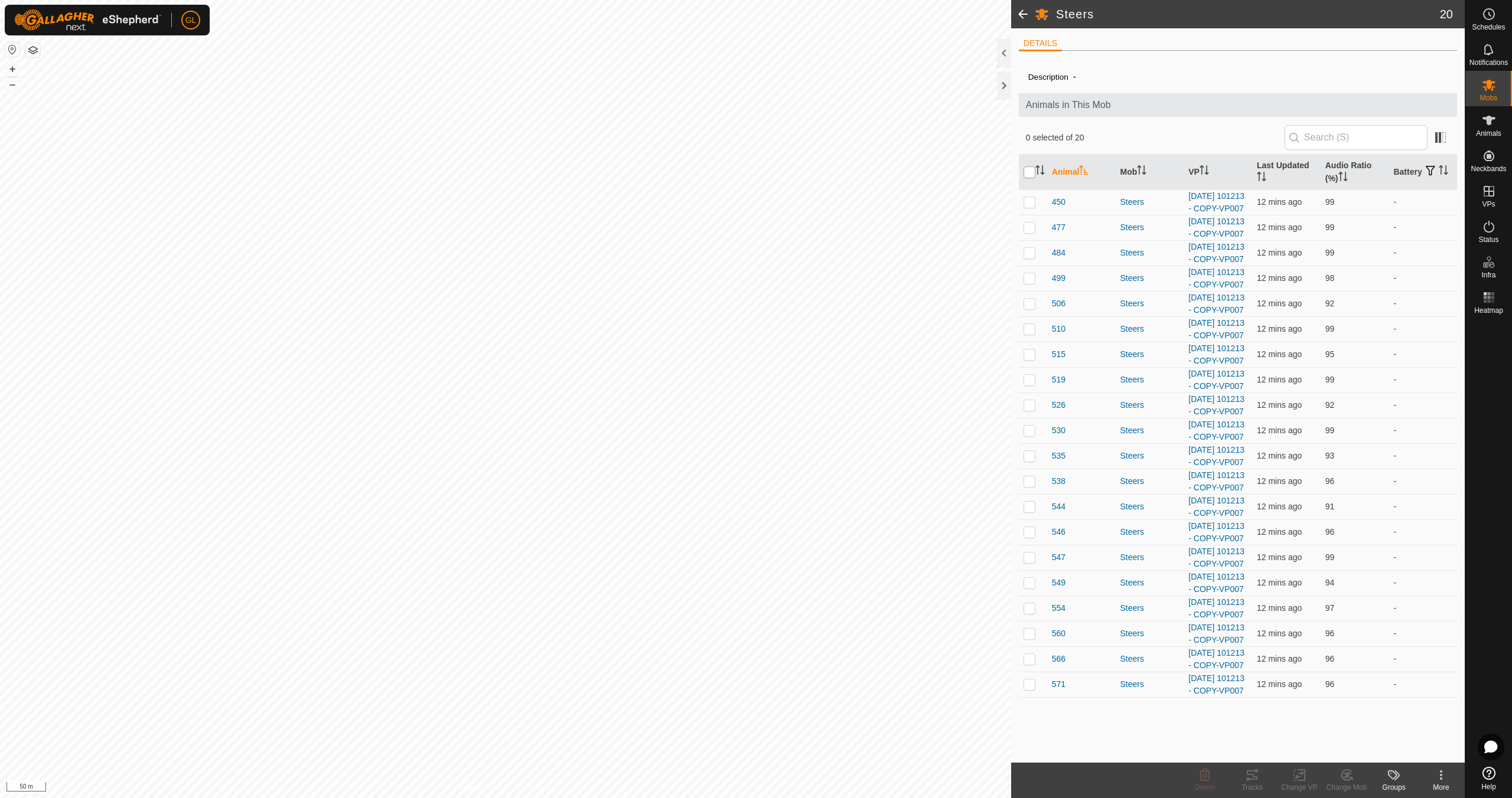
checkbox input "true"
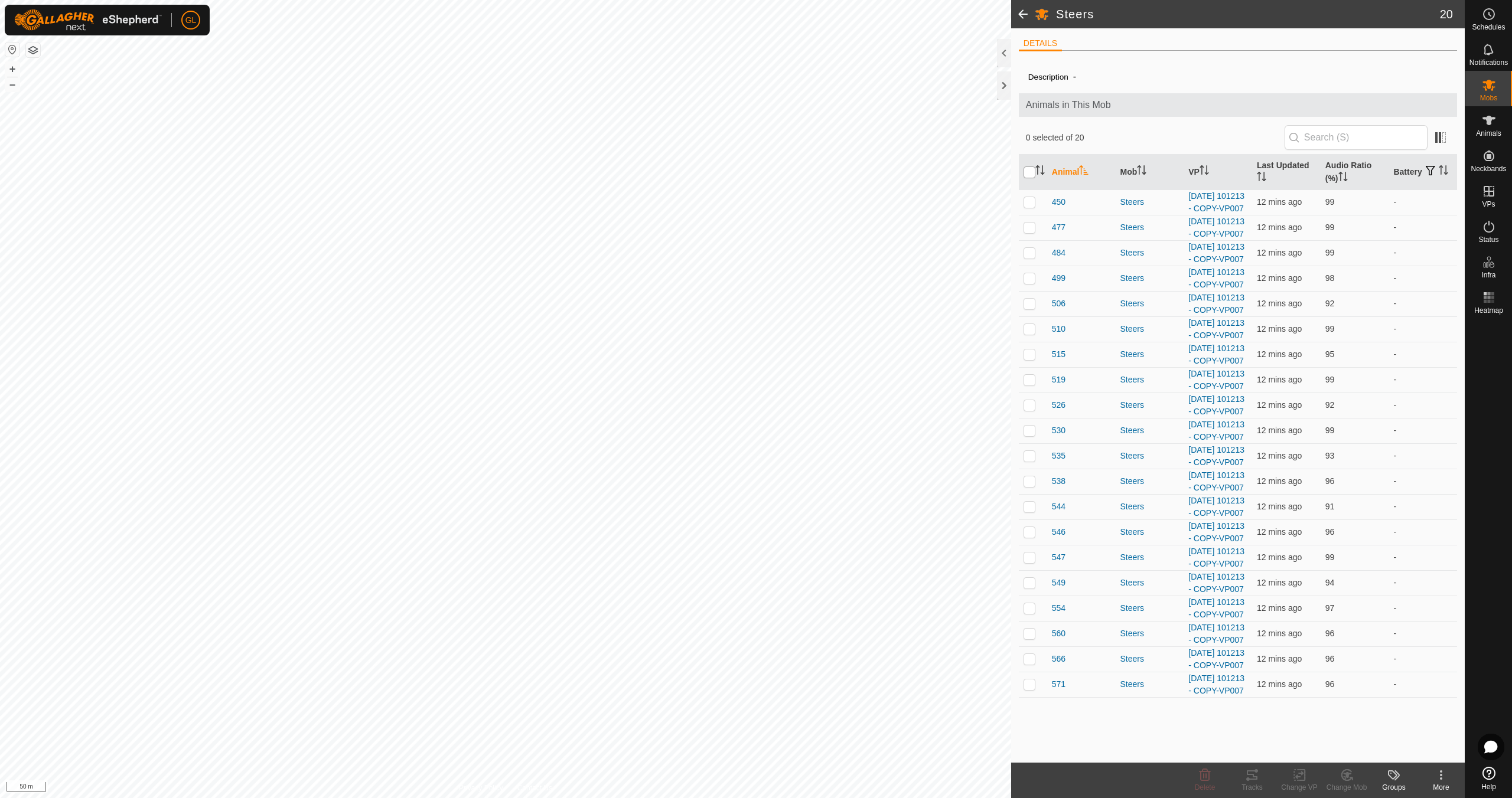
checkbox input "true"
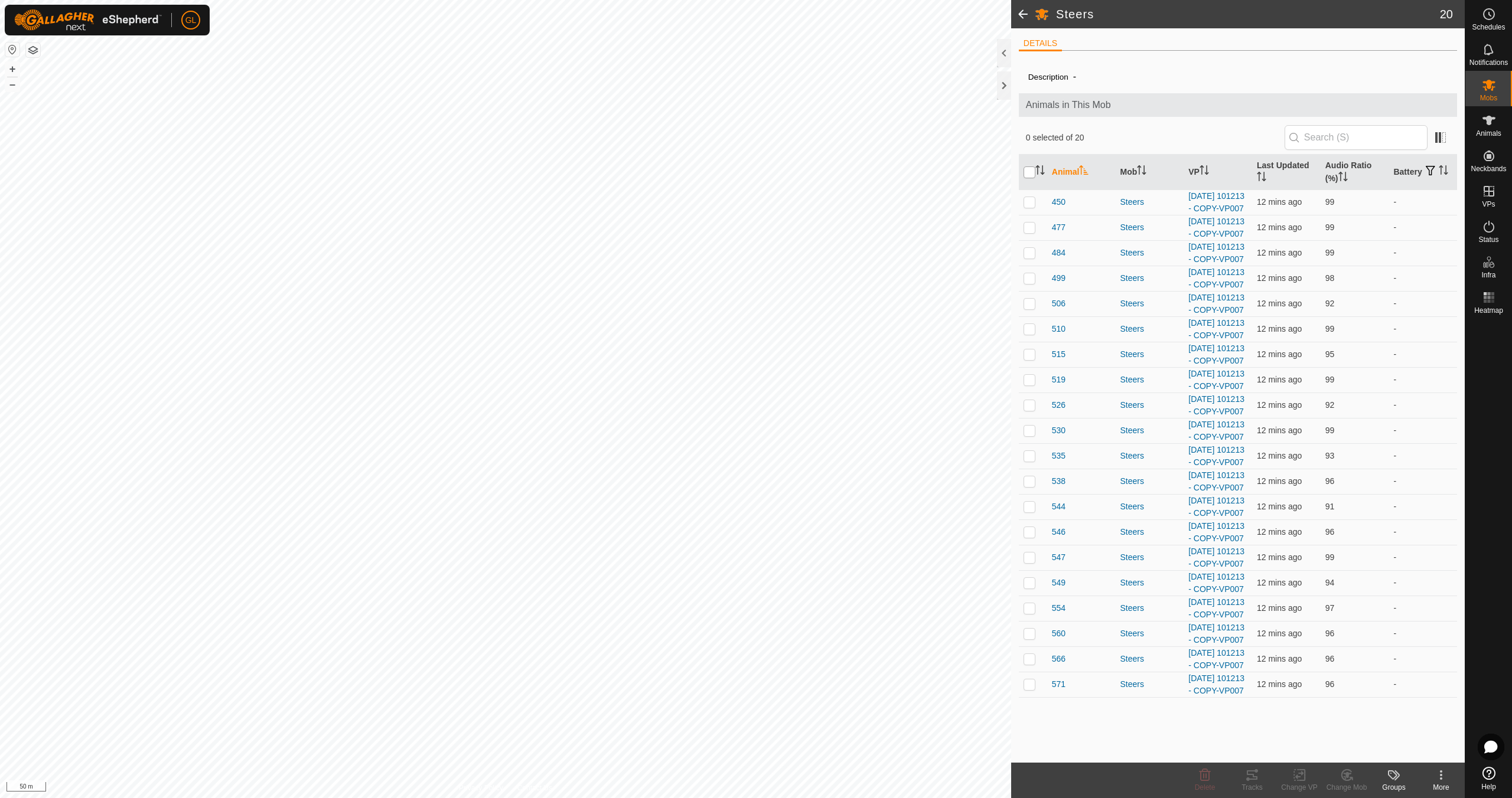
checkbox input "true"
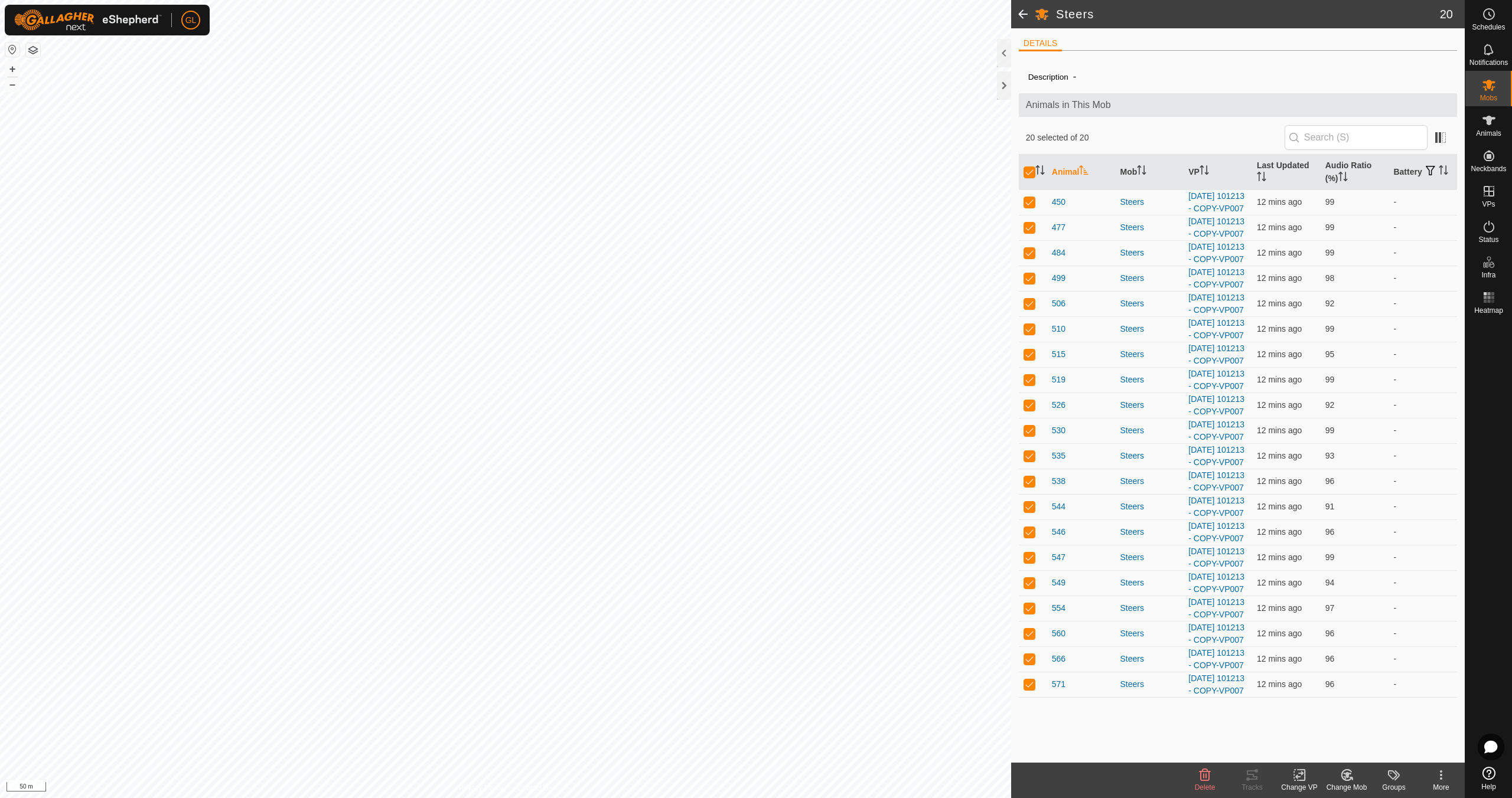
click at [1299, 781] on icon at bounding box center [1299, 775] width 14 height 14
click at [1314, 725] on link "Choose VP..." at bounding box center [1335, 724] width 117 height 24
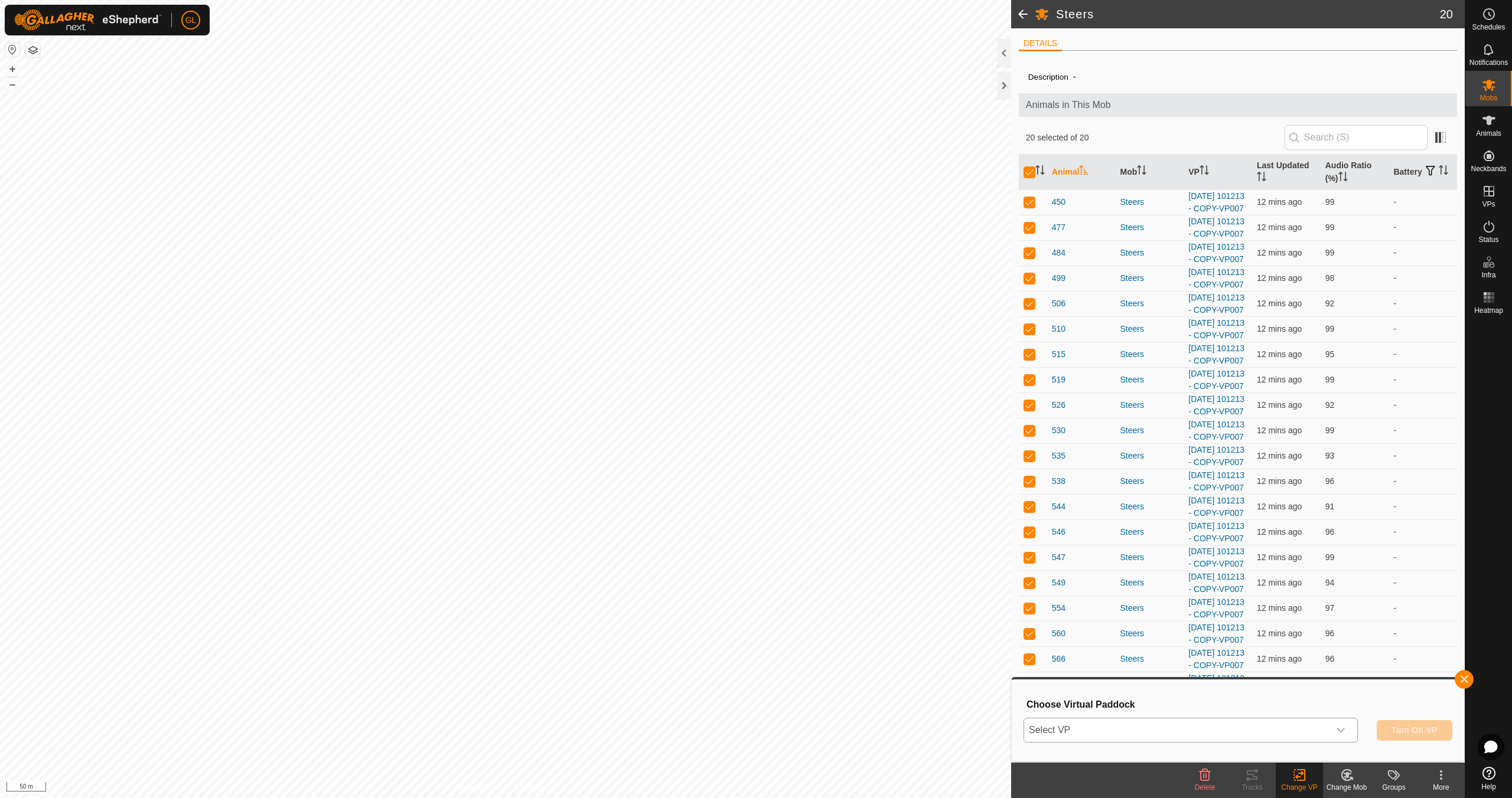
click at [1342, 730] on icon "dropdown trigger" at bounding box center [1340, 730] width 9 height 5
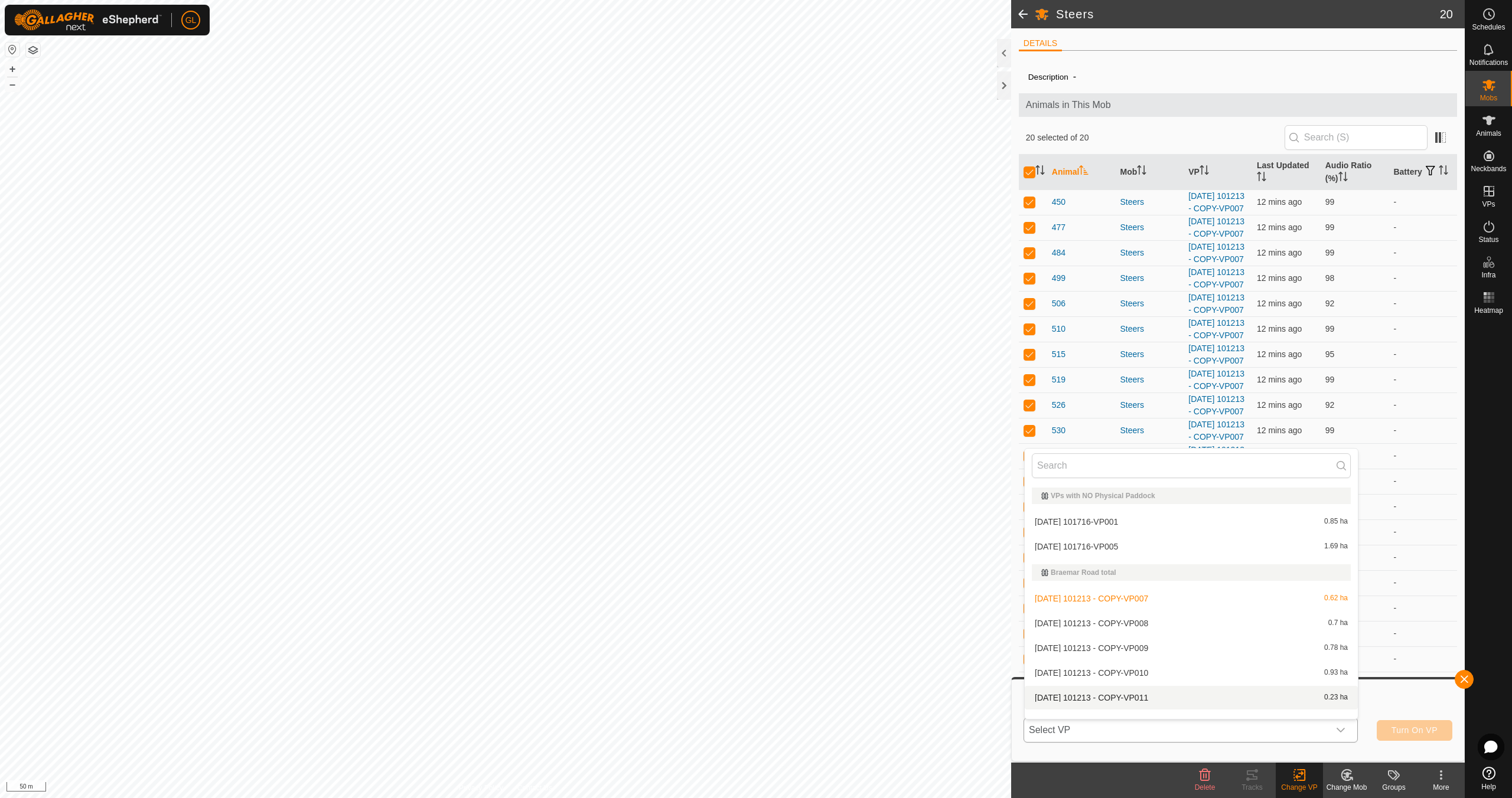
scroll to position [15, 0]
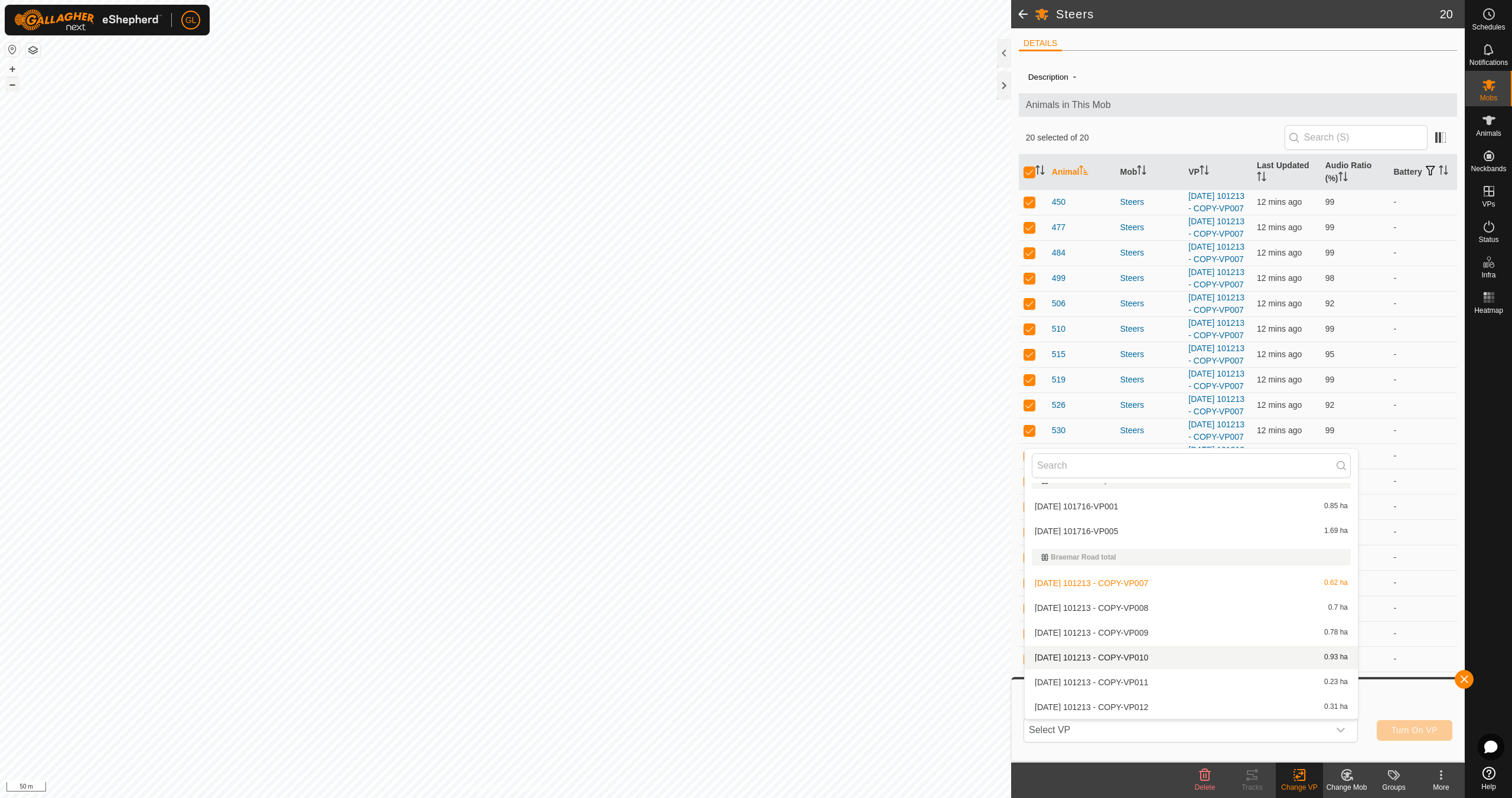
click at [12, 81] on button "–" at bounding box center [12, 85] width 14 height 14
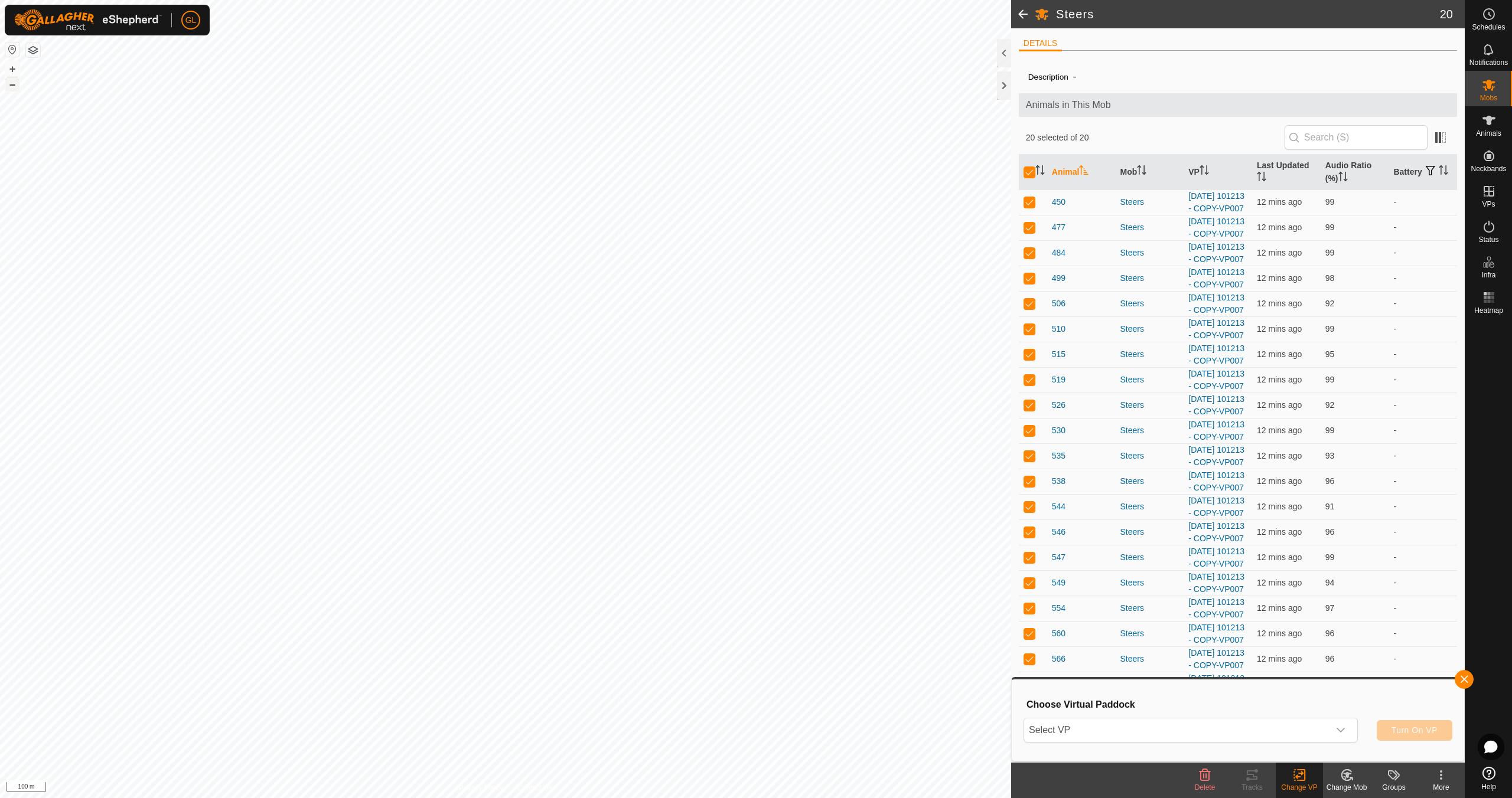
click at [12, 81] on button "–" at bounding box center [12, 85] width 14 height 14
click at [16, 68] on button "+" at bounding box center [12, 69] width 14 height 14
click at [15, 68] on button "+" at bounding box center [12, 69] width 14 height 14
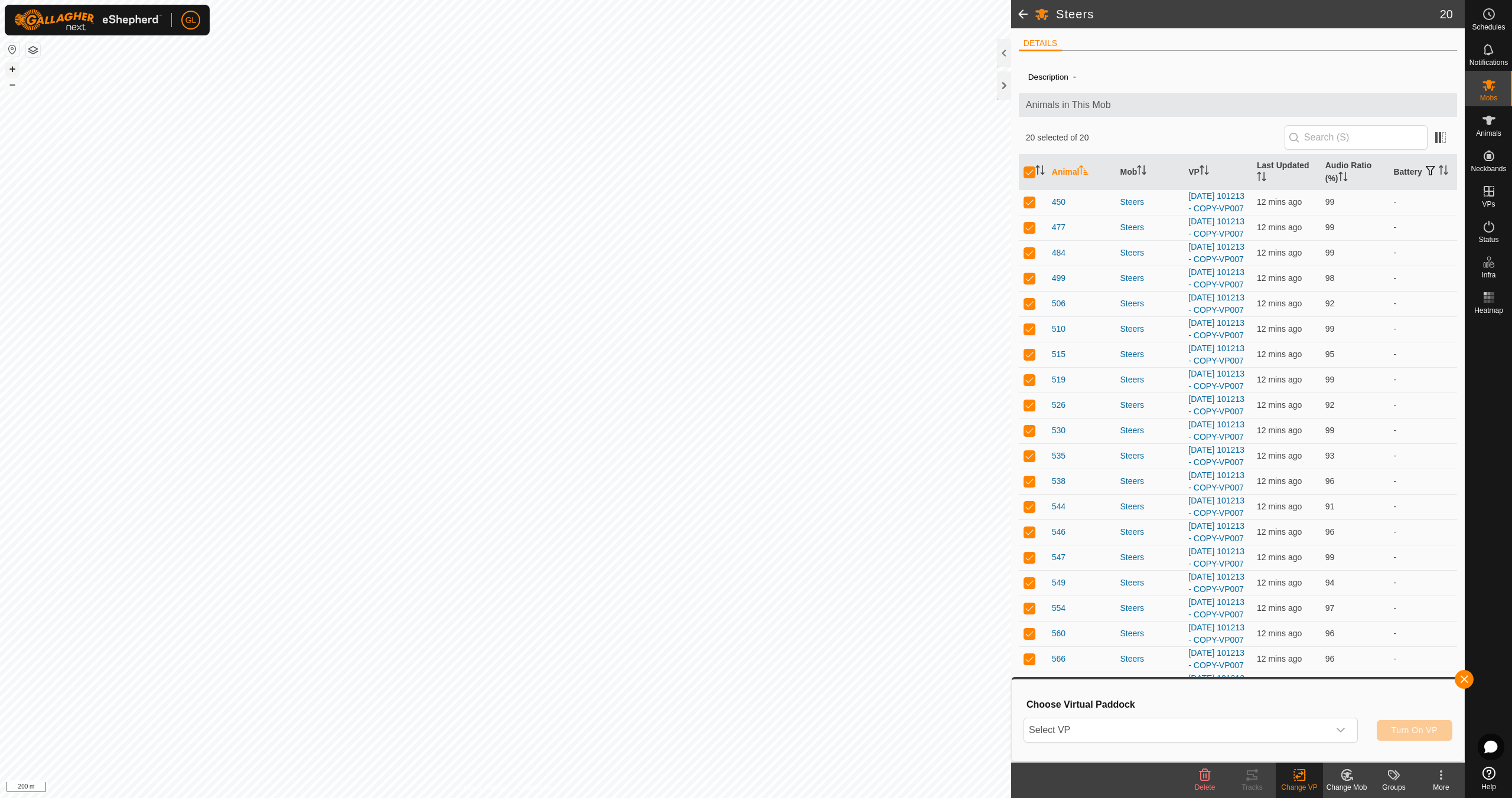
click at [14, 69] on button "+" at bounding box center [12, 69] width 14 height 14
click at [14, 69] on button "+" at bounding box center [12, 69] width 14 height 14
click at [12, 67] on button "+" at bounding box center [12, 69] width 14 height 14
click at [1341, 728] on icon "dropdown trigger" at bounding box center [1340, 730] width 9 height 9
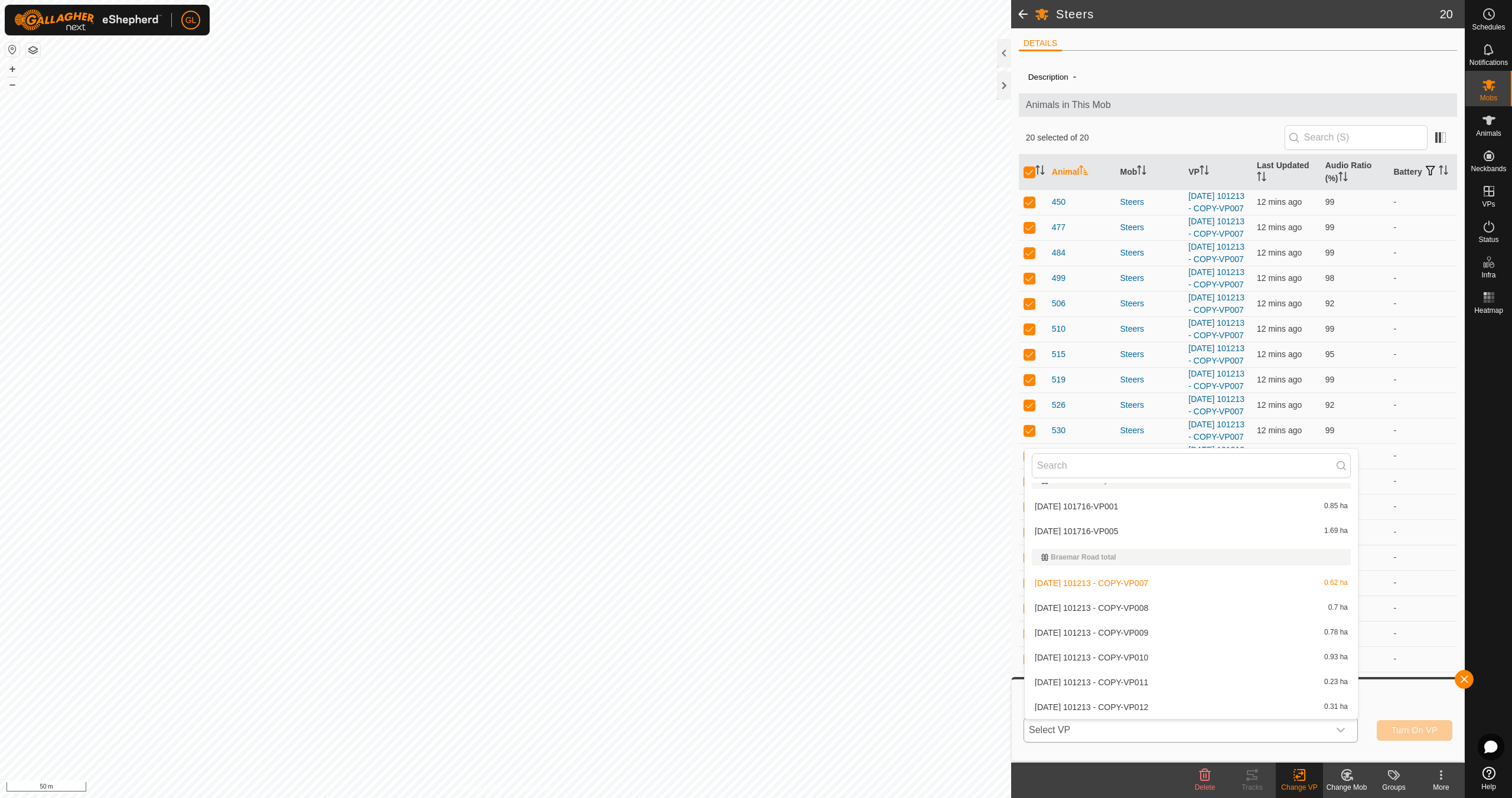
click at [1181, 613] on li "[DATE] 101213 - COPY-VP008 0.7 ha" at bounding box center [1191, 608] width 333 height 24
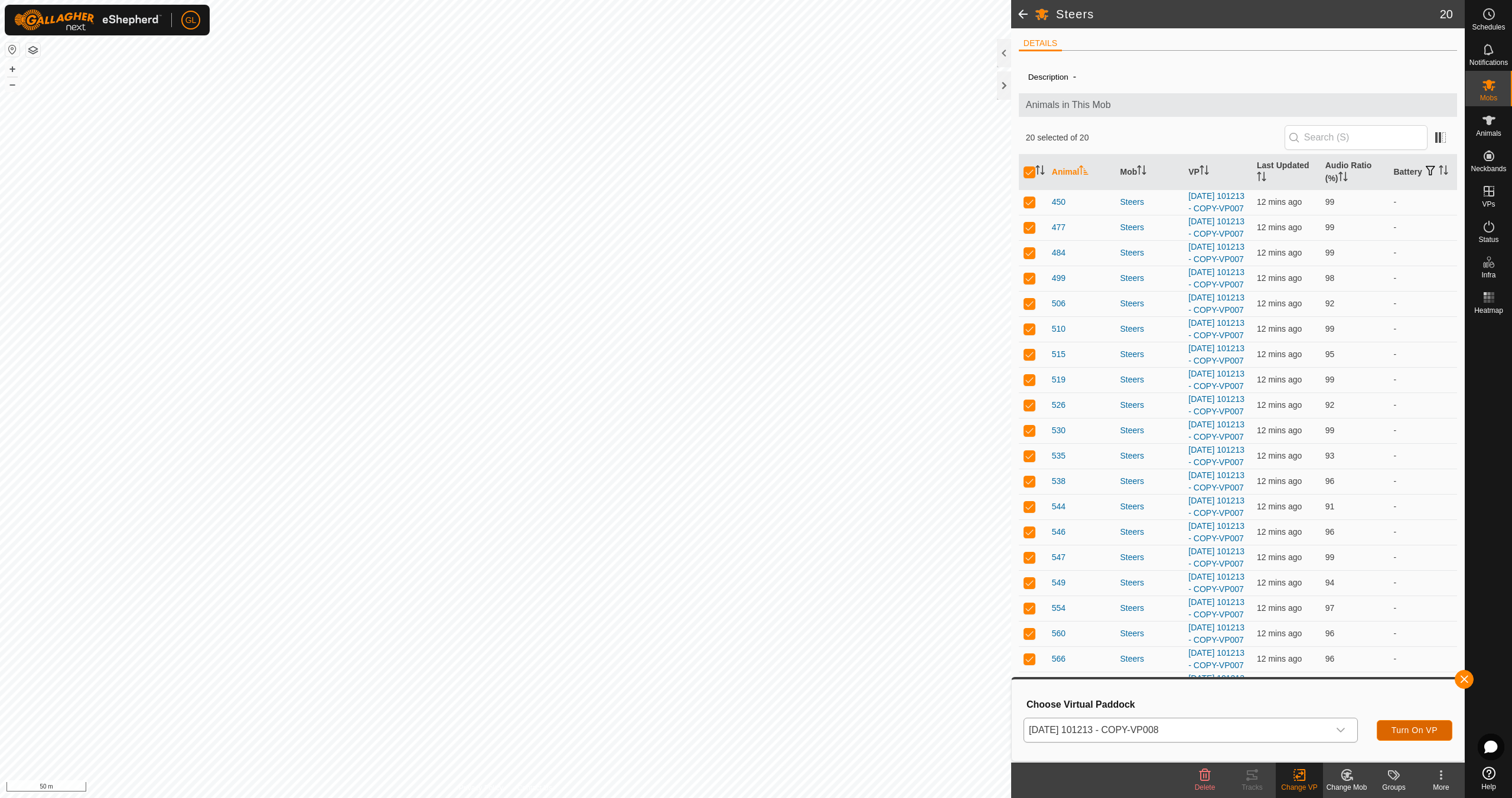
click at [1421, 730] on span "Turn On VP" at bounding box center [1414, 730] width 46 height 9
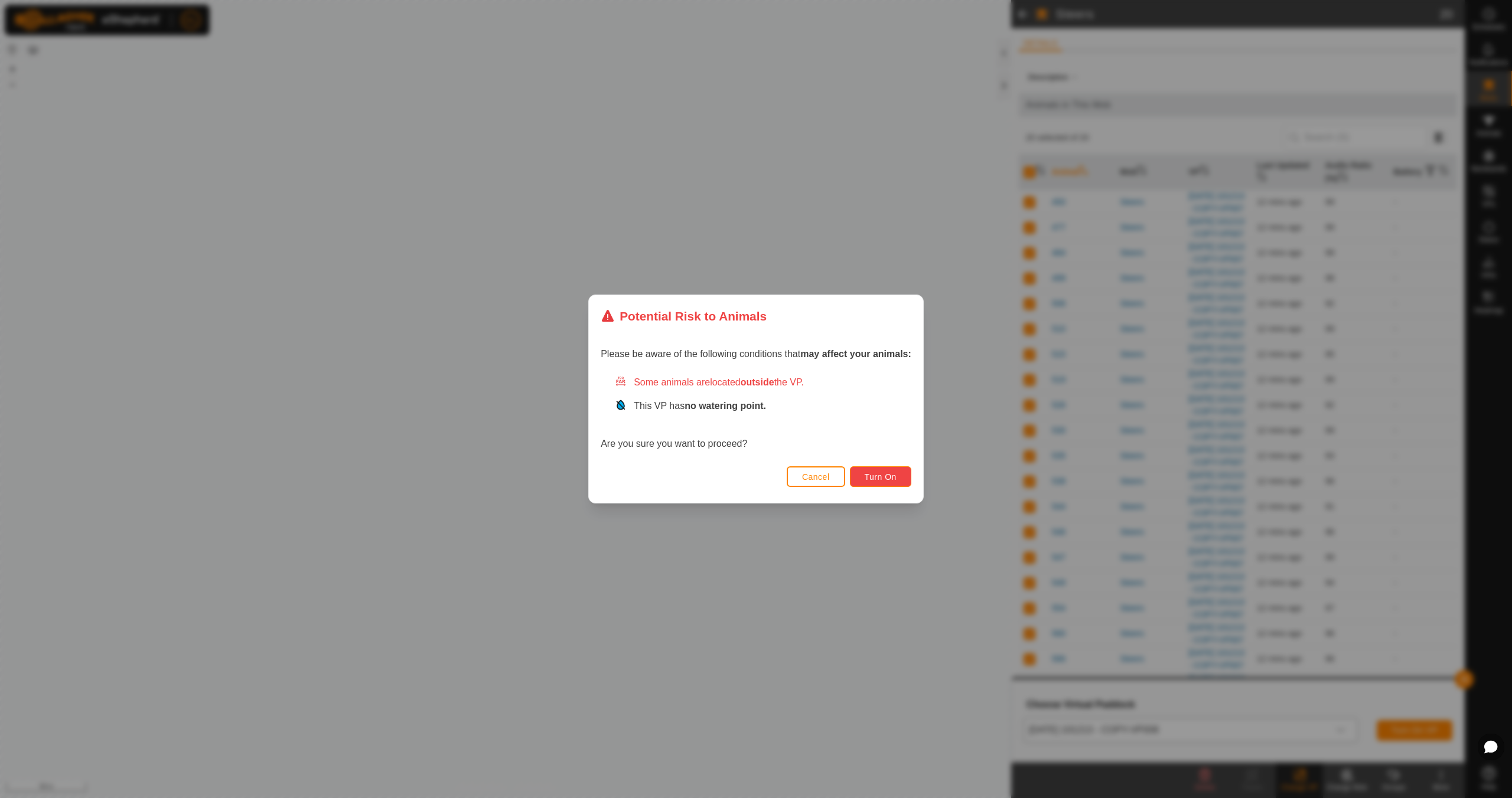
click at [890, 476] on span "Turn On" at bounding box center [881, 477] width 32 height 9
